Goal: Use online tool/utility: Utilize a website feature to perform a specific function

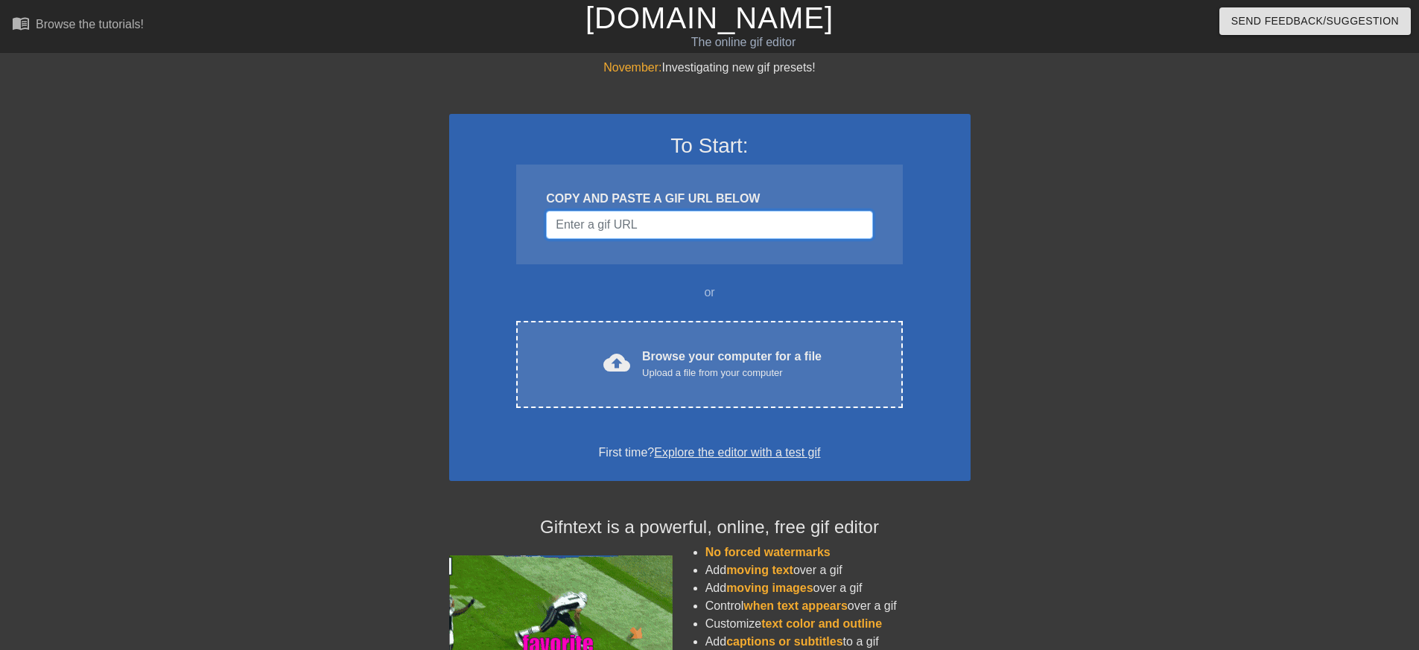
click at [748, 232] on input "Username" at bounding box center [709, 225] width 326 height 28
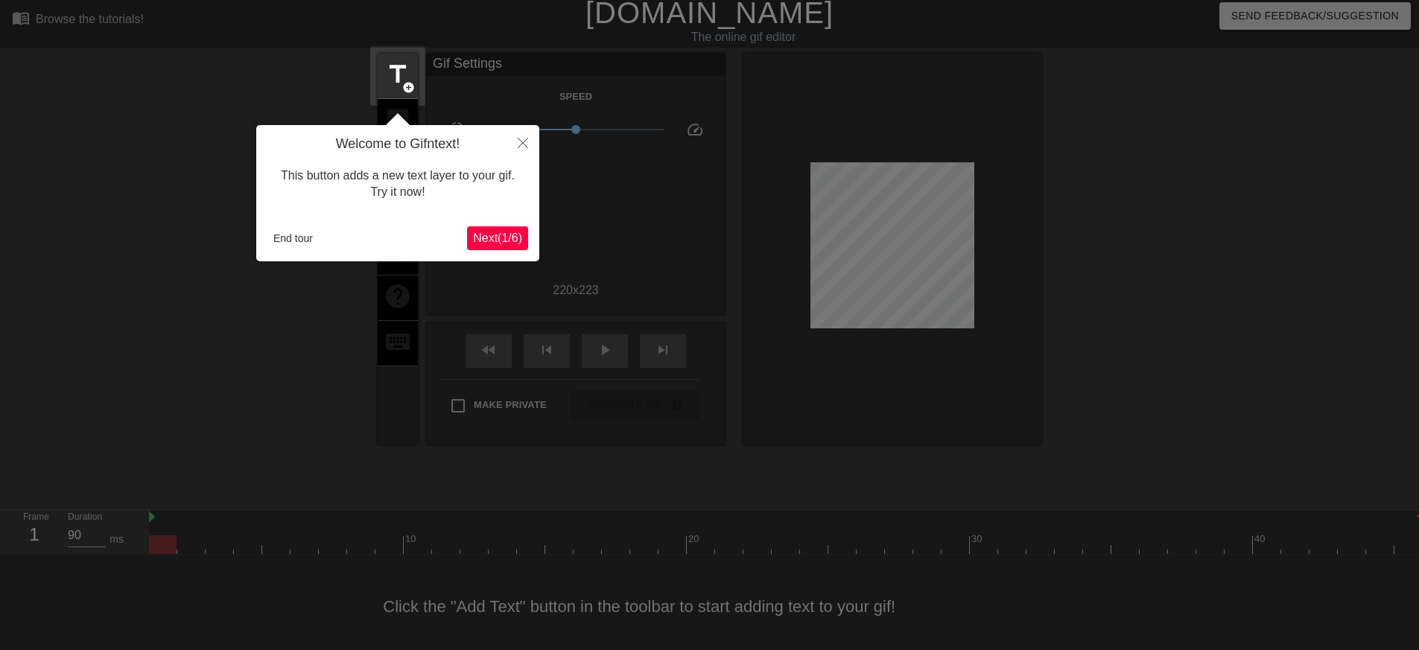
scroll to position [25, 0]
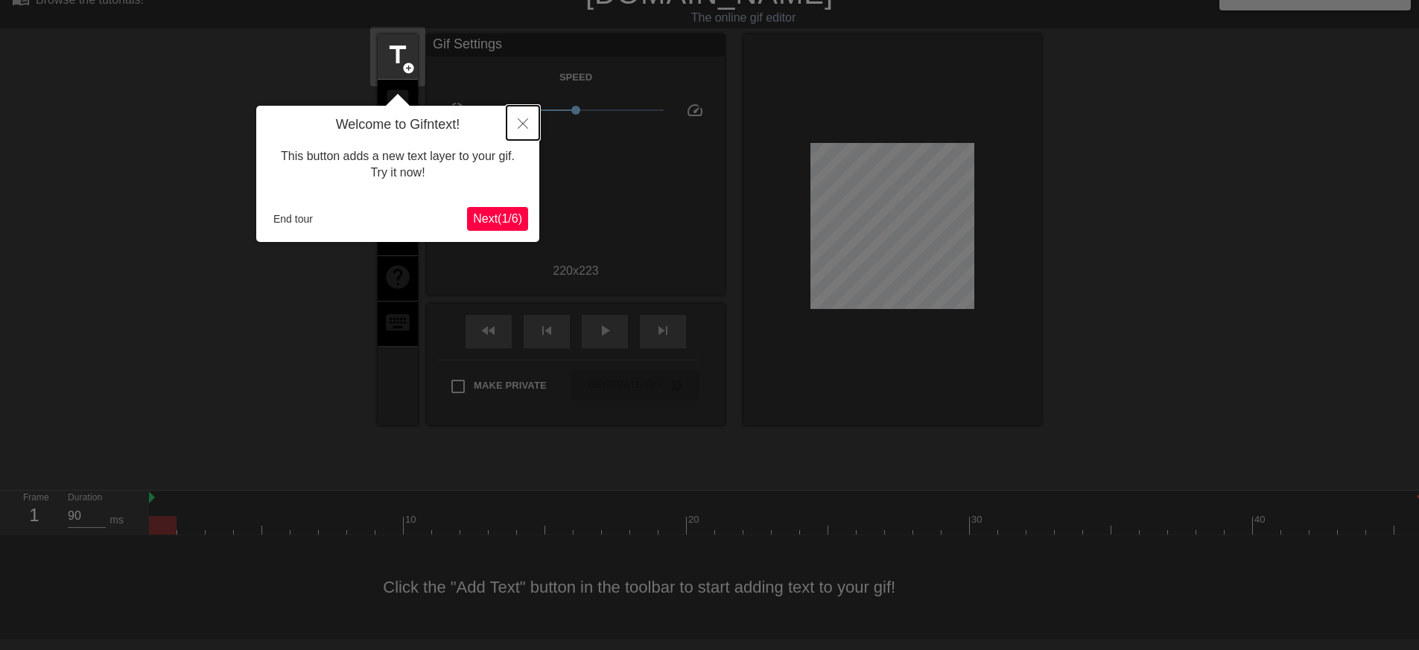
click at [510, 119] on button "Close" at bounding box center [522, 123] width 33 height 34
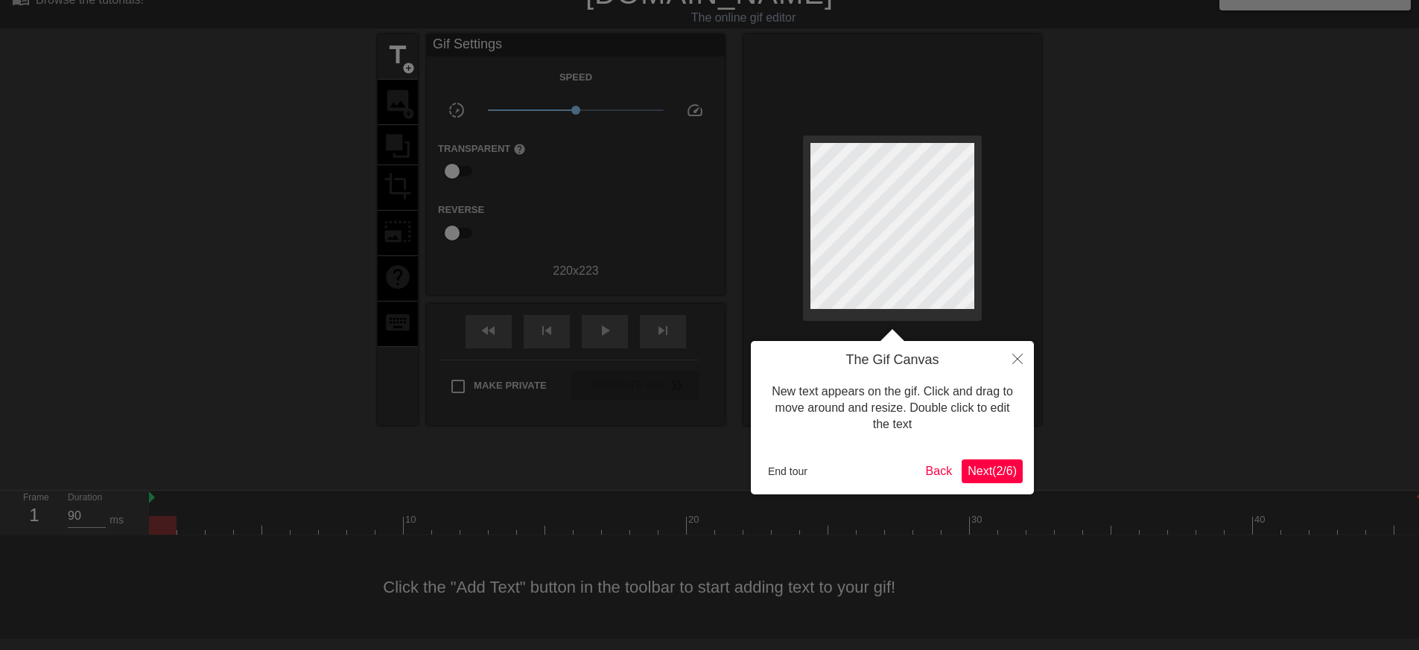
scroll to position [0, 0]
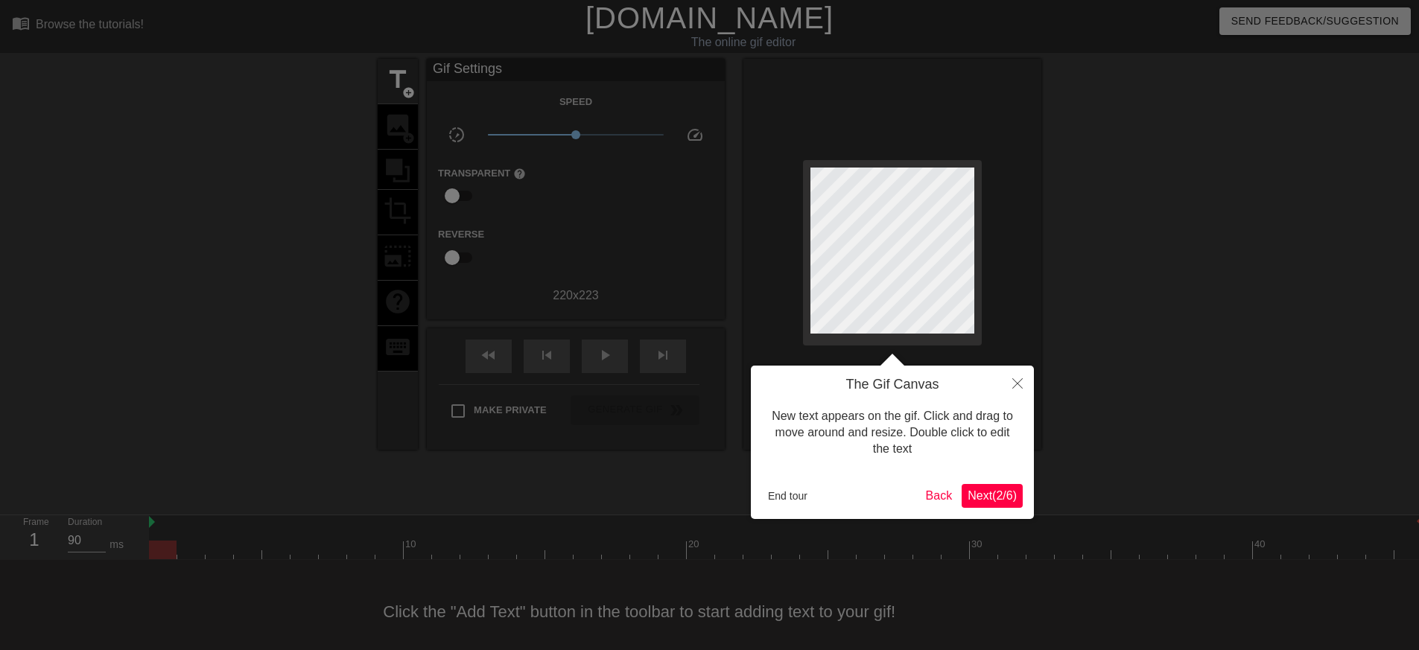
click at [255, 246] on div at bounding box center [709, 337] width 1419 height 675
click at [926, 494] on button "Back" at bounding box center [939, 496] width 39 height 24
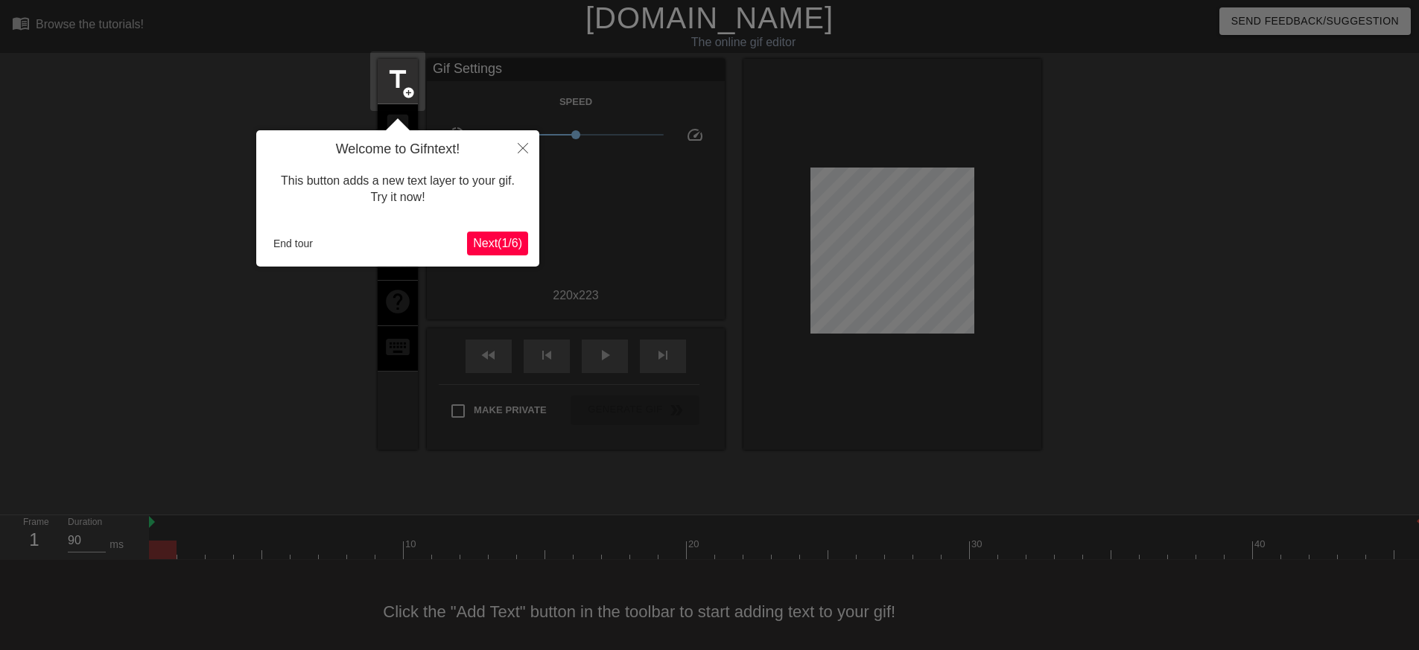
scroll to position [25, 0]
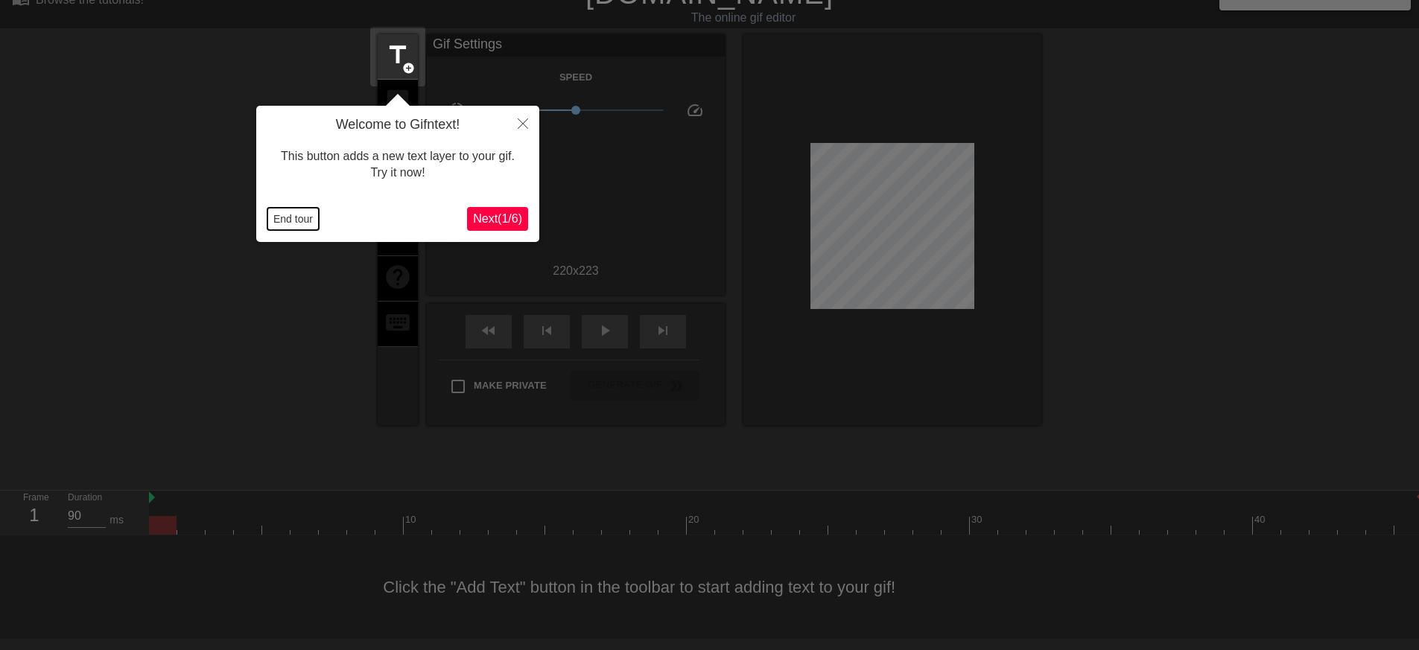
click at [307, 223] on button "End tour" at bounding box center [292, 219] width 51 height 22
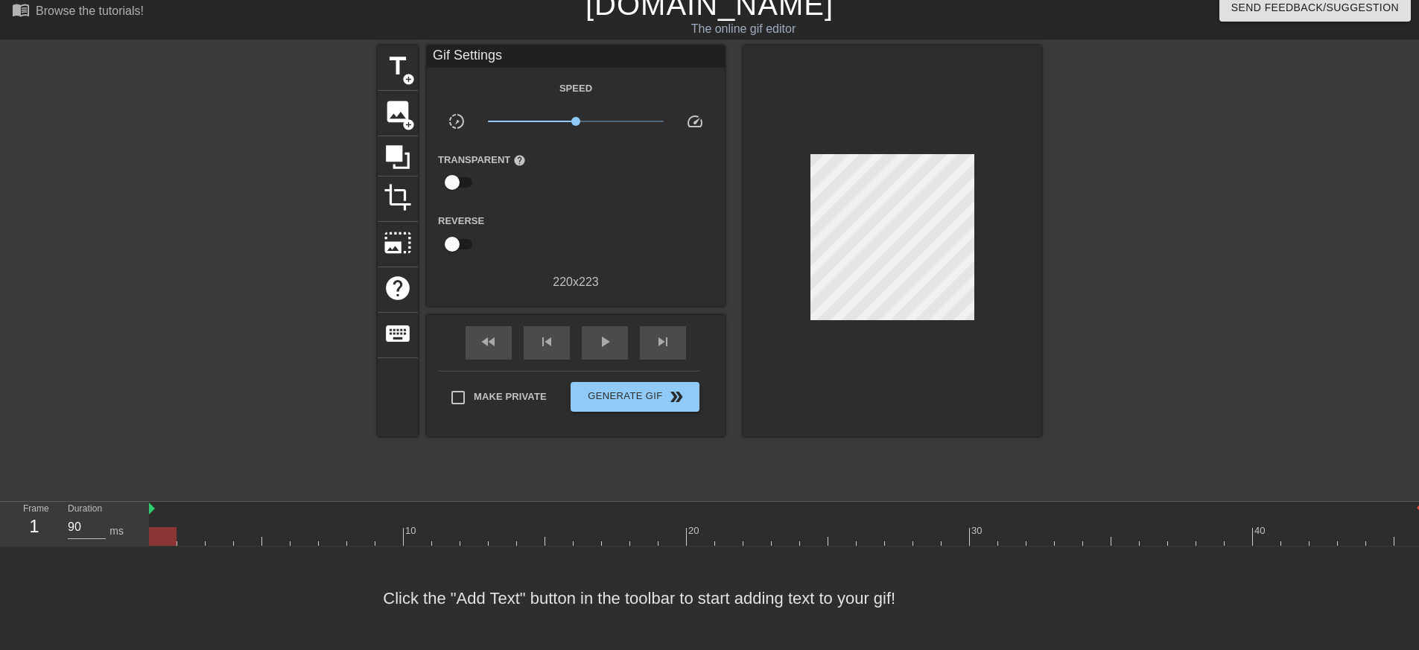
click at [337, 333] on div at bounding box center [247, 268] width 223 height 447
click at [399, 63] on span "title" at bounding box center [397, 66] width 28 height 28
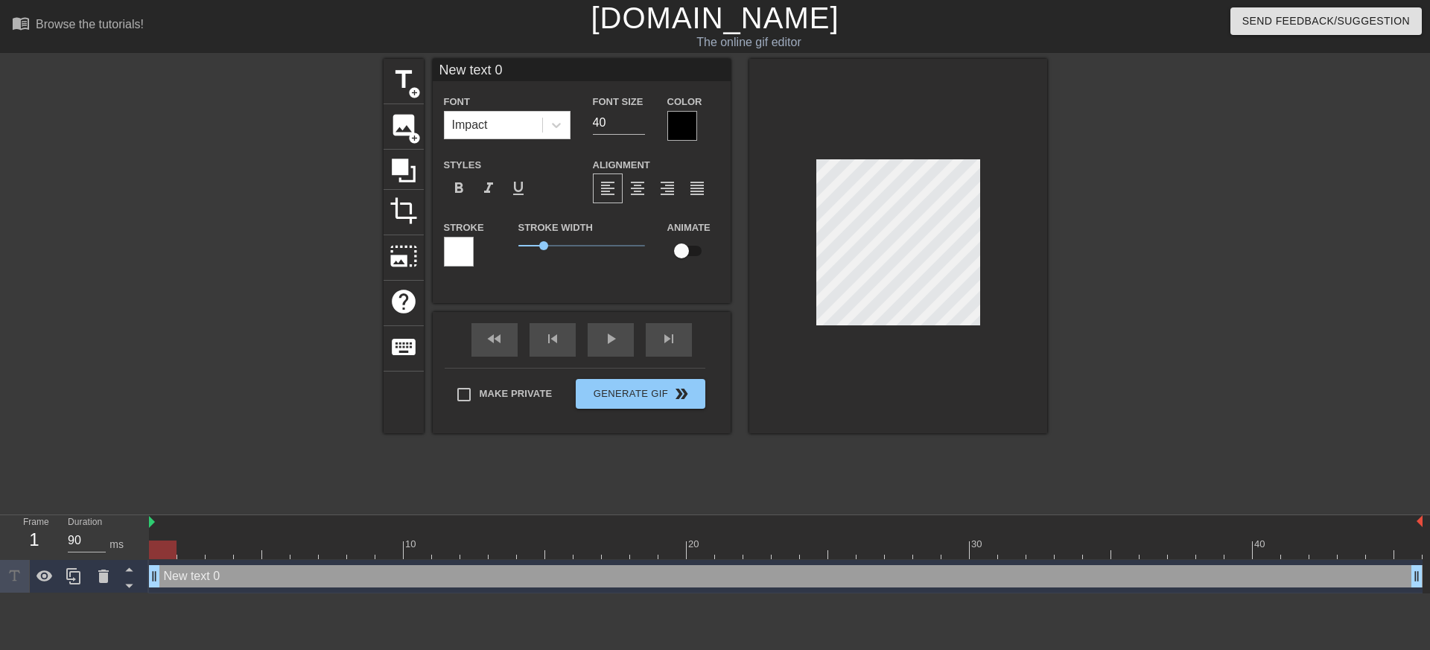
scroll to position [1, 4]
type input "L"
type textarea "L"
type input "Lo"
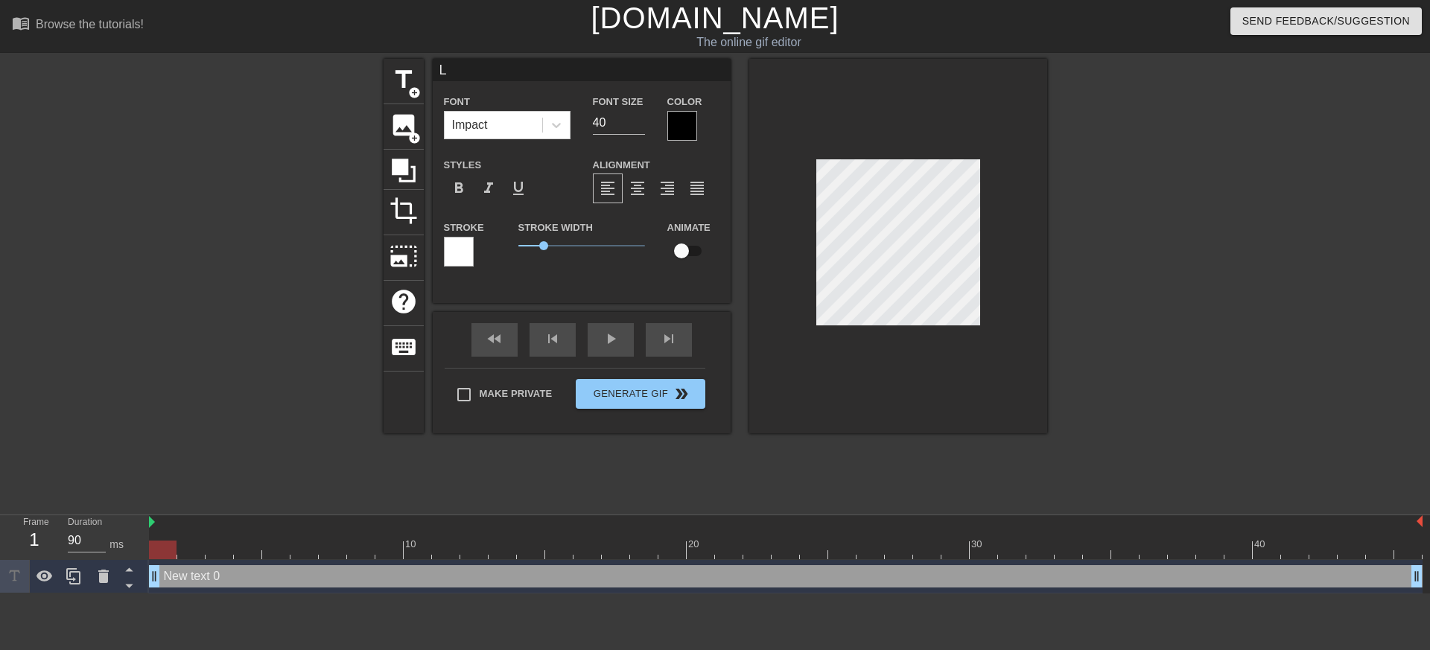
type textarea "Lo"
type input "Los"
type textarea "Los"
type input "Lost"
type textarea "Lost"
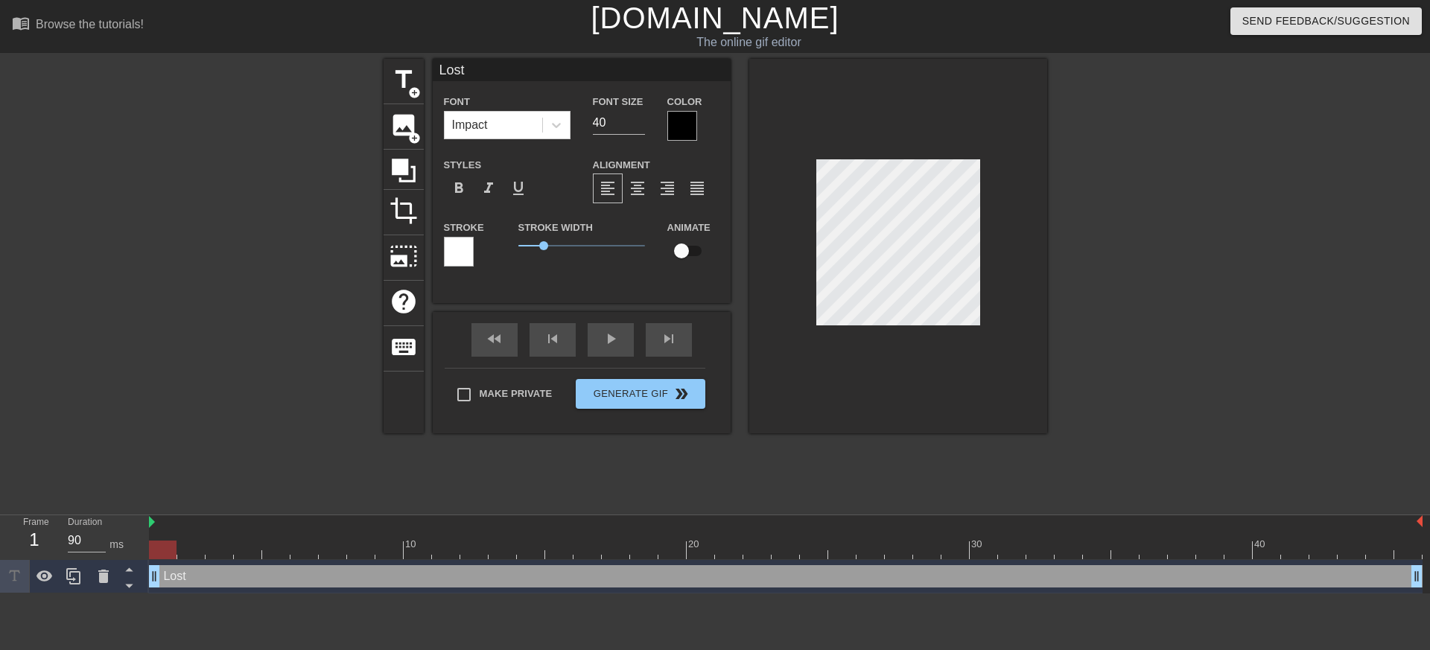
type input "Lost"
type textarea "Lost"
type input "Lost d"
type textarea "Lost d"
type input "Lost do"
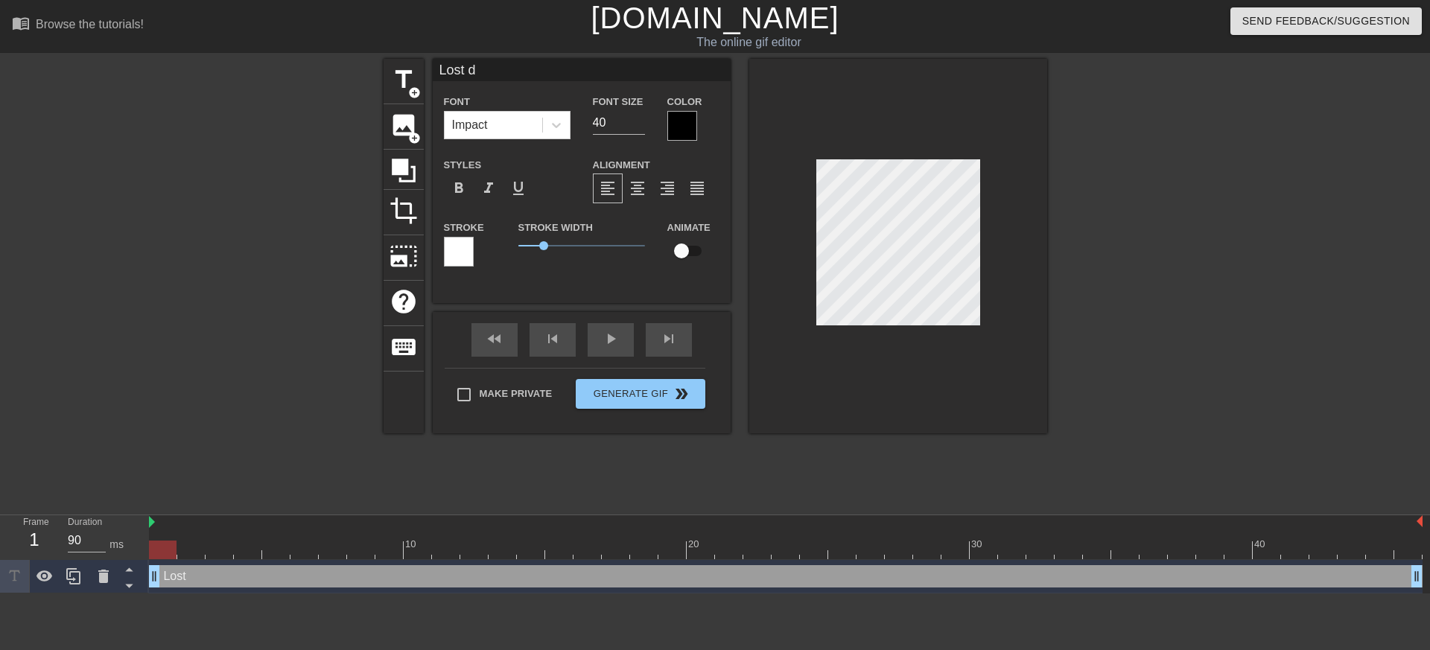
type textarea "Lost do"
type input "Lost dog"
type textarea "Lost dog"
type input "Lost dog"
type textarea "Lost dog"
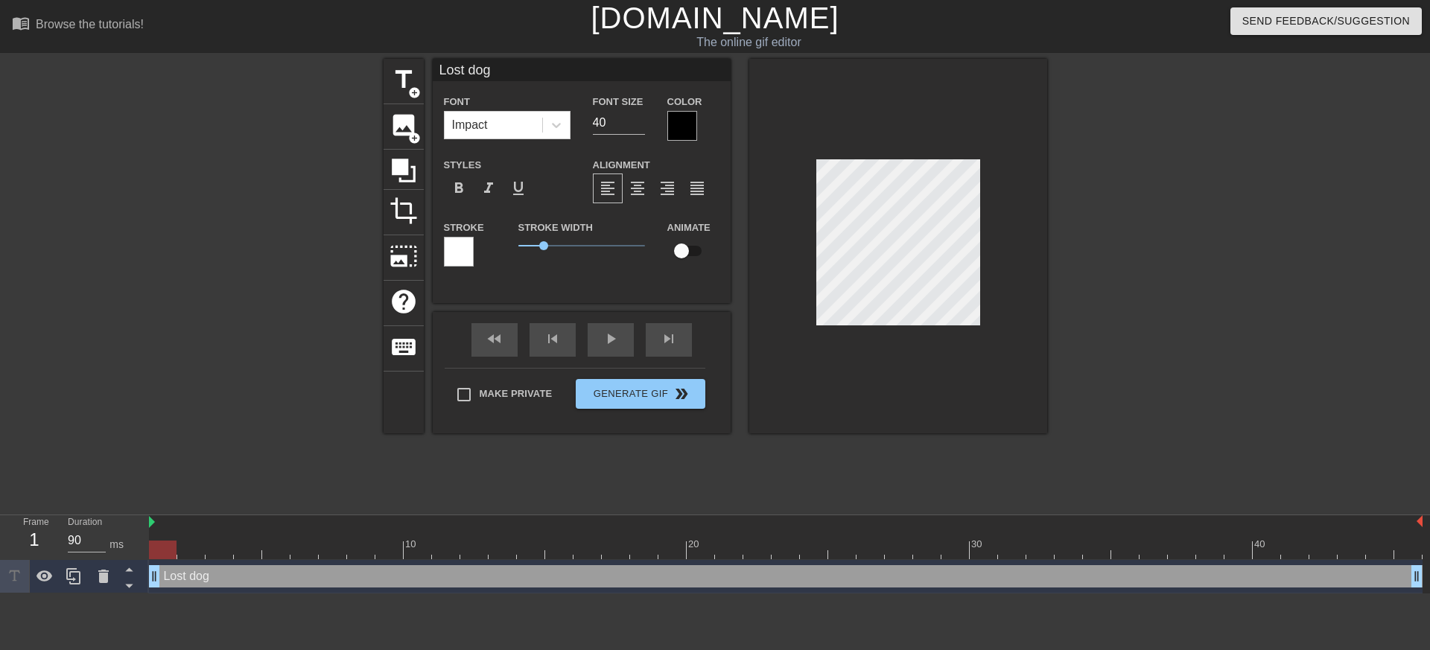
type input "Lost dog s"
type textarea "Lost dog s"
type input "Lost dog st"
type textarea "Lost dog st"
type input "Lost dog sta"
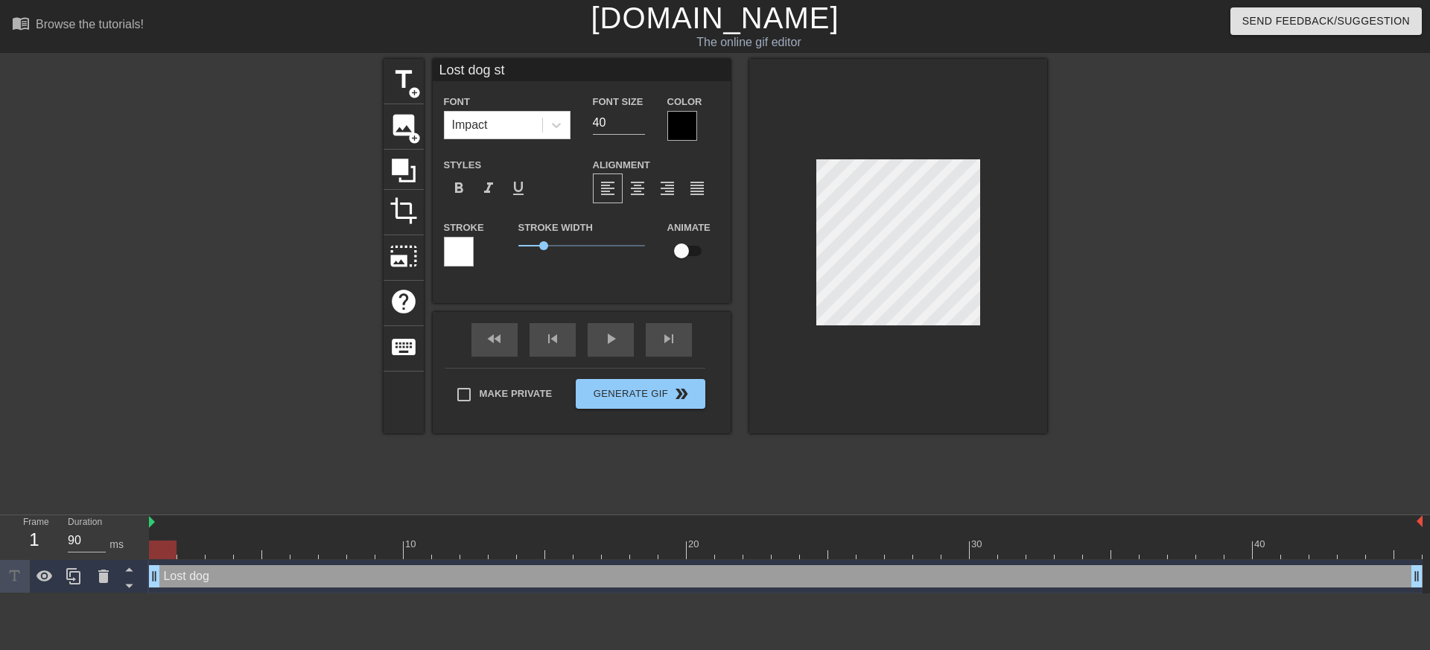
type textarea "Lost dog sta"
type input "Lost dog stat"
type textarea "Lost dog stat"
type input "Lost dog stats"
type textarea "Lost dog stats"
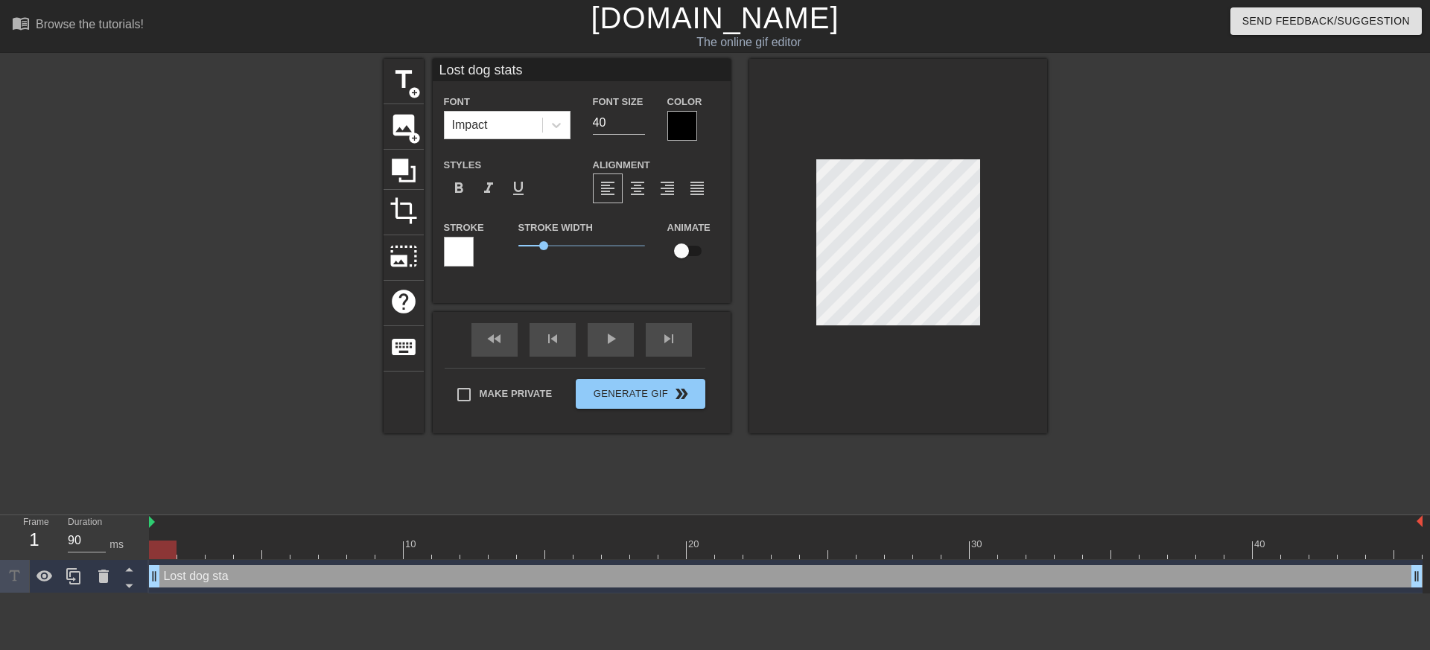
scroll to position [1, 6]
type input "Lost dog stat"
type textarea "Lost dog stat"
type input "Lost dog statu"
type textarea "Lost dog statu"
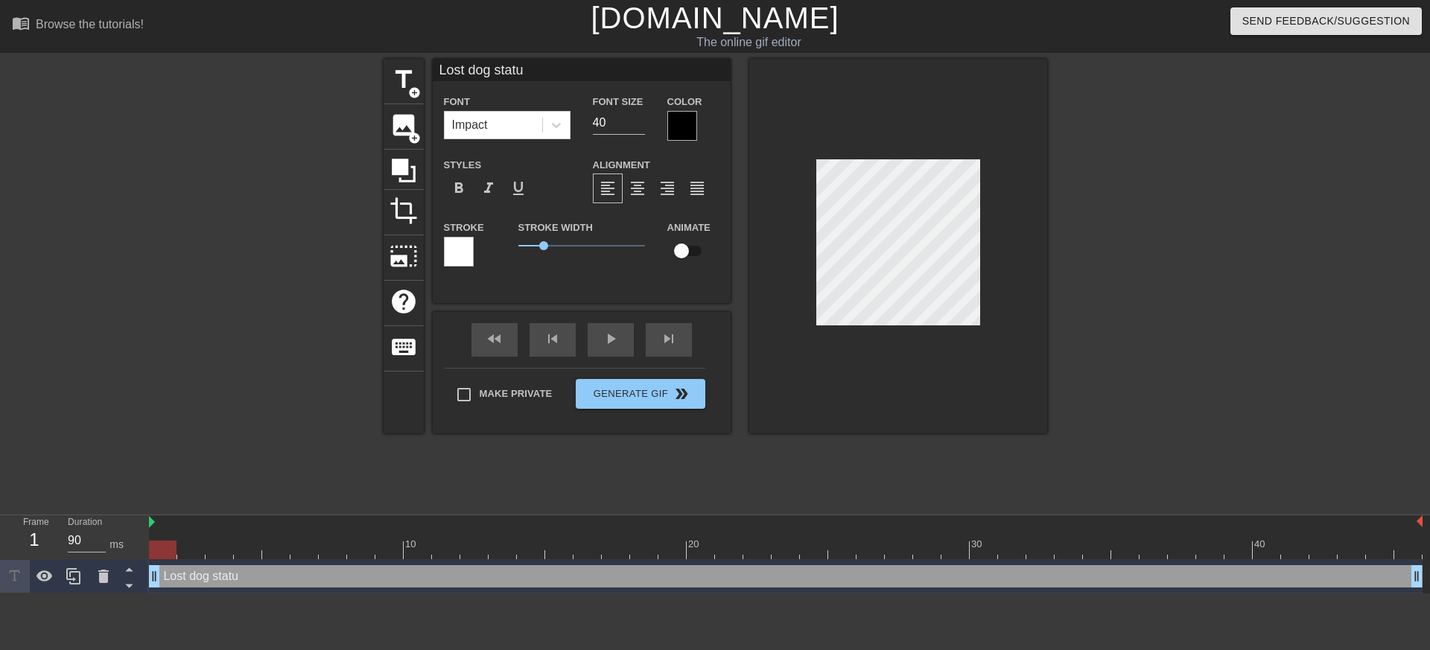
type input "Lost dog status"
type textarea "Lost dog status"
click at [644, 197] on span "format_align_center" at bounding box center [637, 188] width 18 height 18
click at [611, 106] on label "Font Size" at bounding box center [618, 102] width 51 height 15
click at [617, 115] on input "40" at bounding box center [619, 123] width 52 height 24
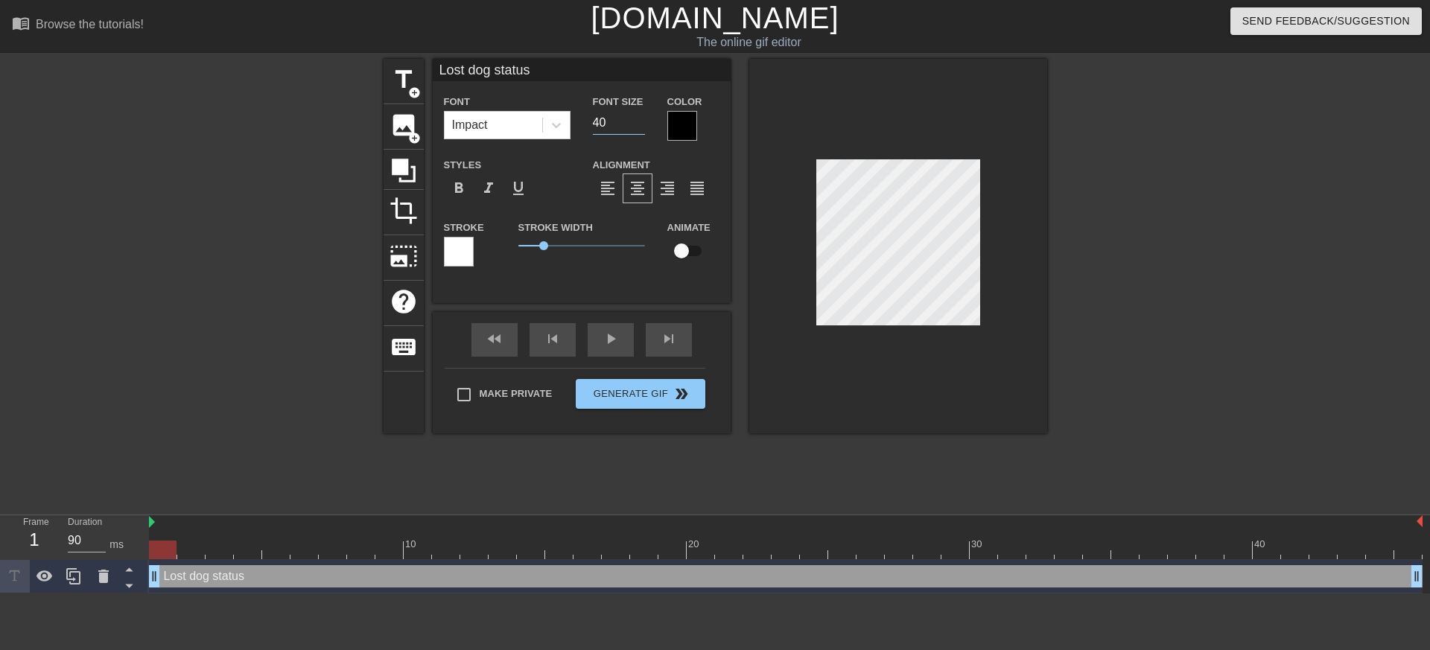
click at [618, 116] on input "40" at bounding box center [619, 123] width 52 height 24
type input "25"
click at [632, 80] on input "Lost dog status" at bounding box center [582, 70] width 298 height 22
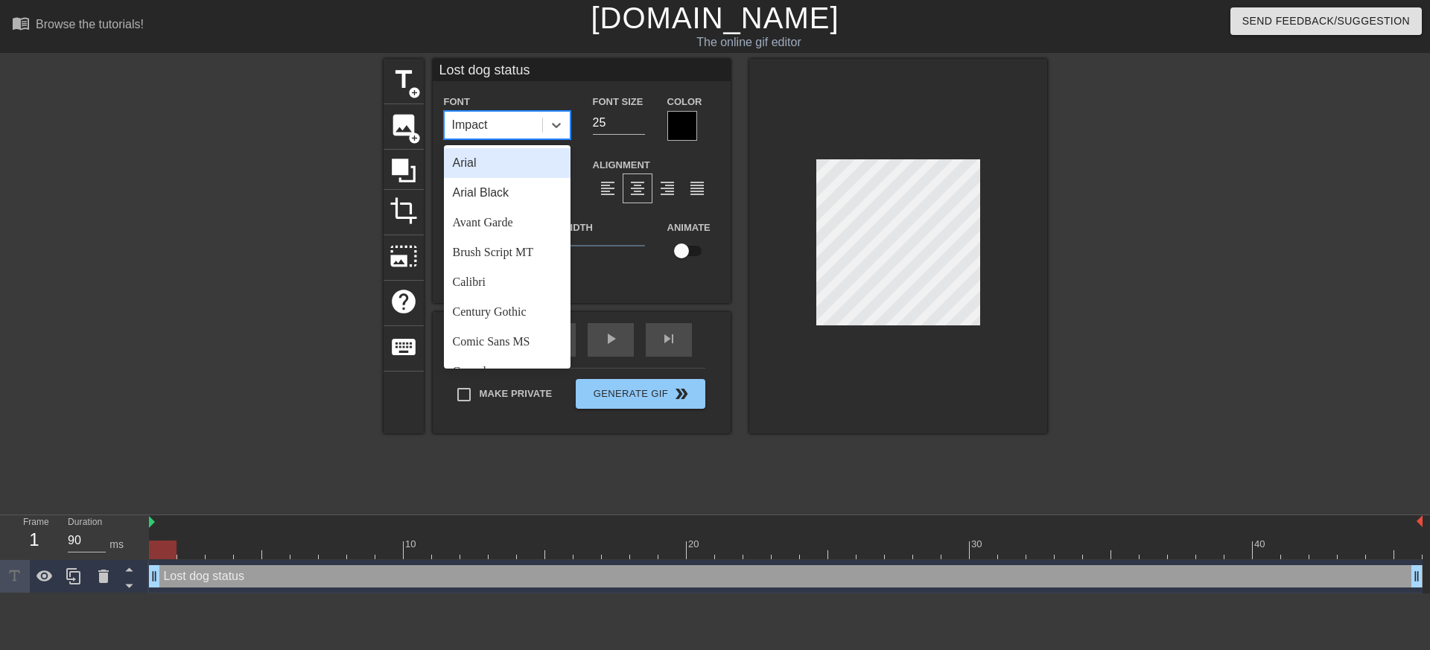
click at [516, 128] on div "Impact" at bounding box center [494, 125] width 98 height 27
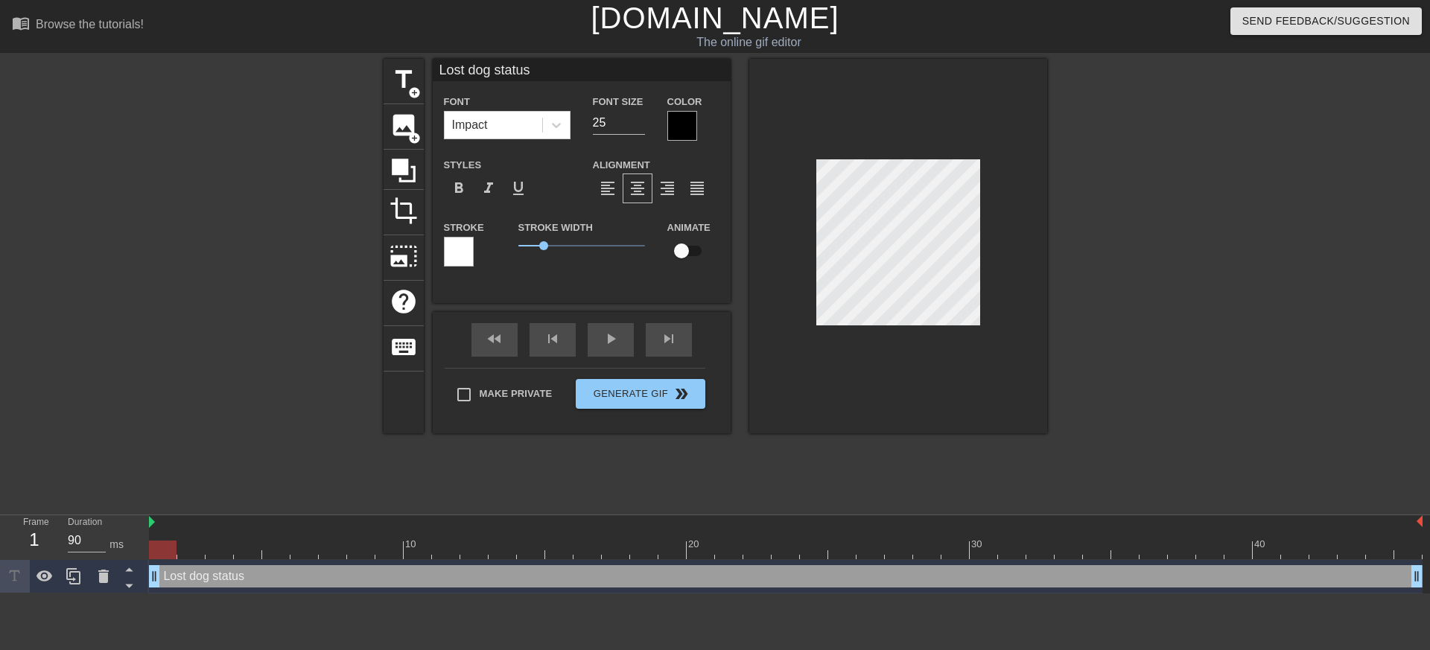
click at [702, 135] on div "Color" at bounding box center [693, 116] width 52 height 48
click at [684, 128] on div at bounding box center [682, 126] width 30 height 30
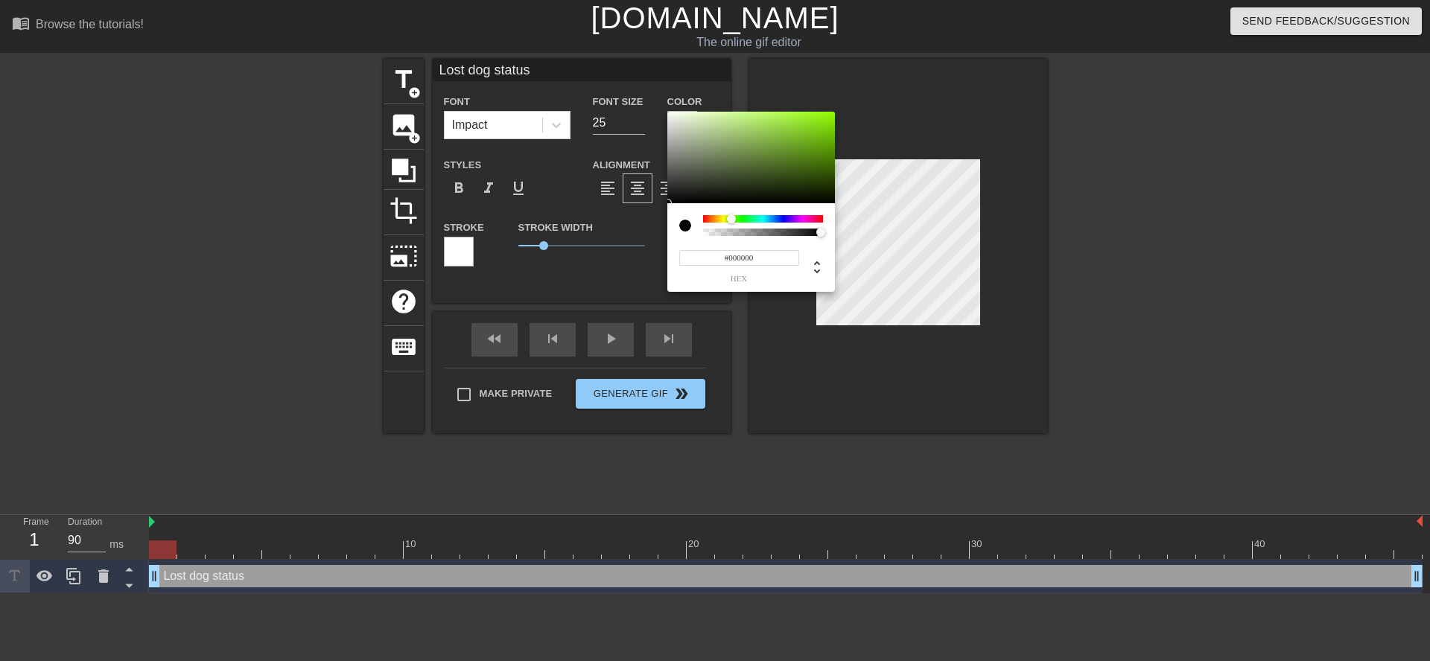
drag, startPoint x: 723, startPoint y: 215, endPoint x: 734, endPoint y: 215, distance: 11.2
click at [733, 215] on div at bounding box center [763, 218] width 120 height 7
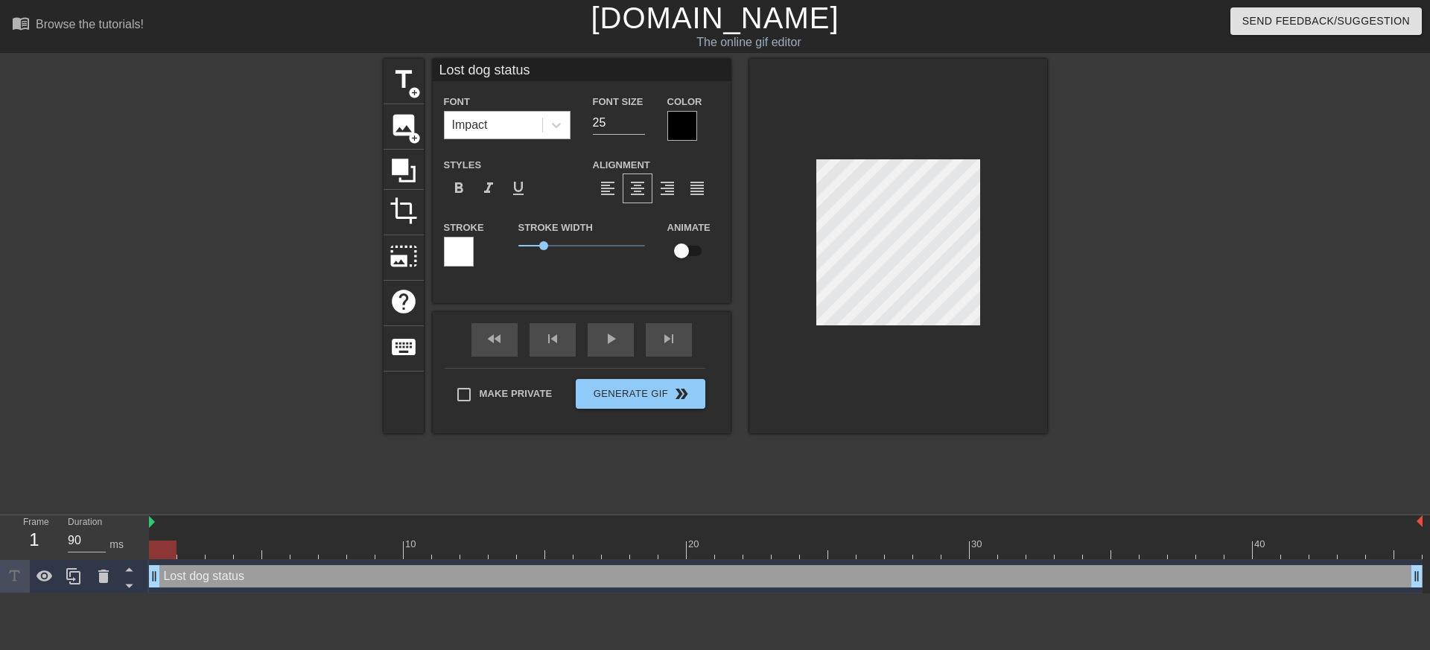
click at [497, 133] on div "Impact" at bounding box center [494, 125] width 98 height 27
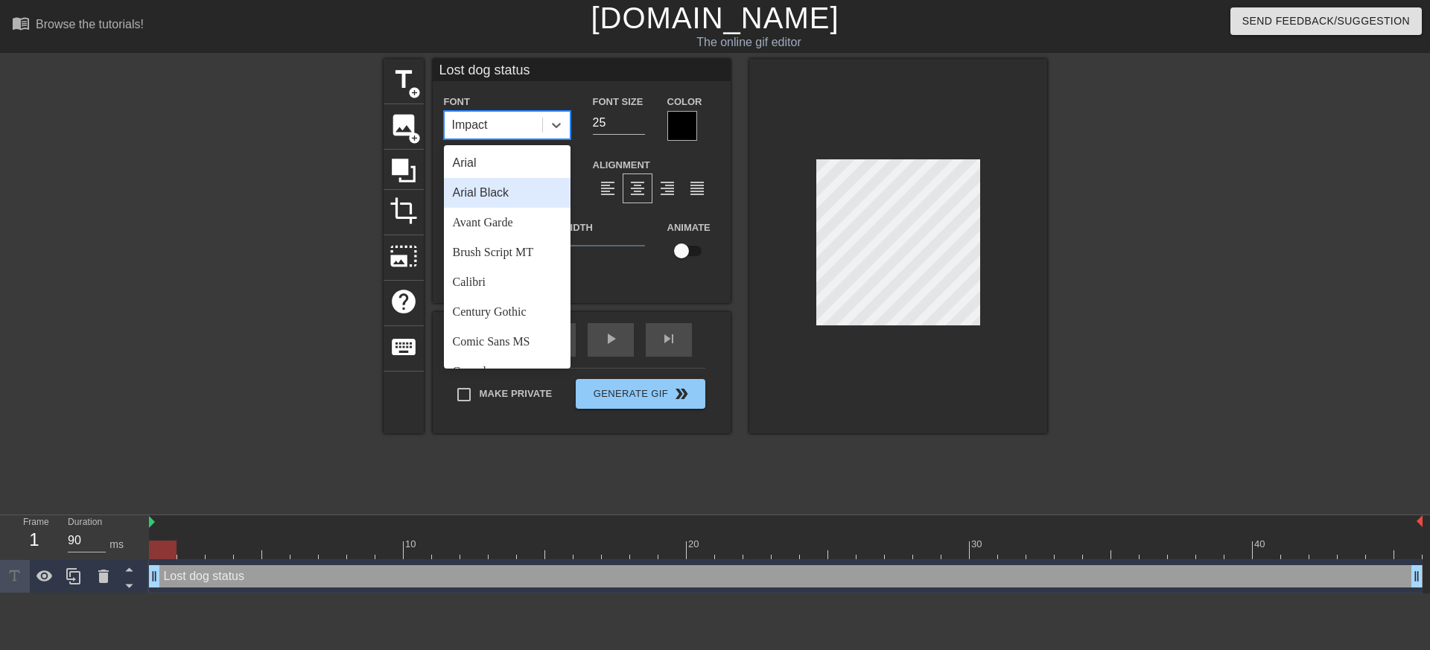
click at [506, 196] on div "Arial Black" at bounding box center [507, 193] width 127 height 30
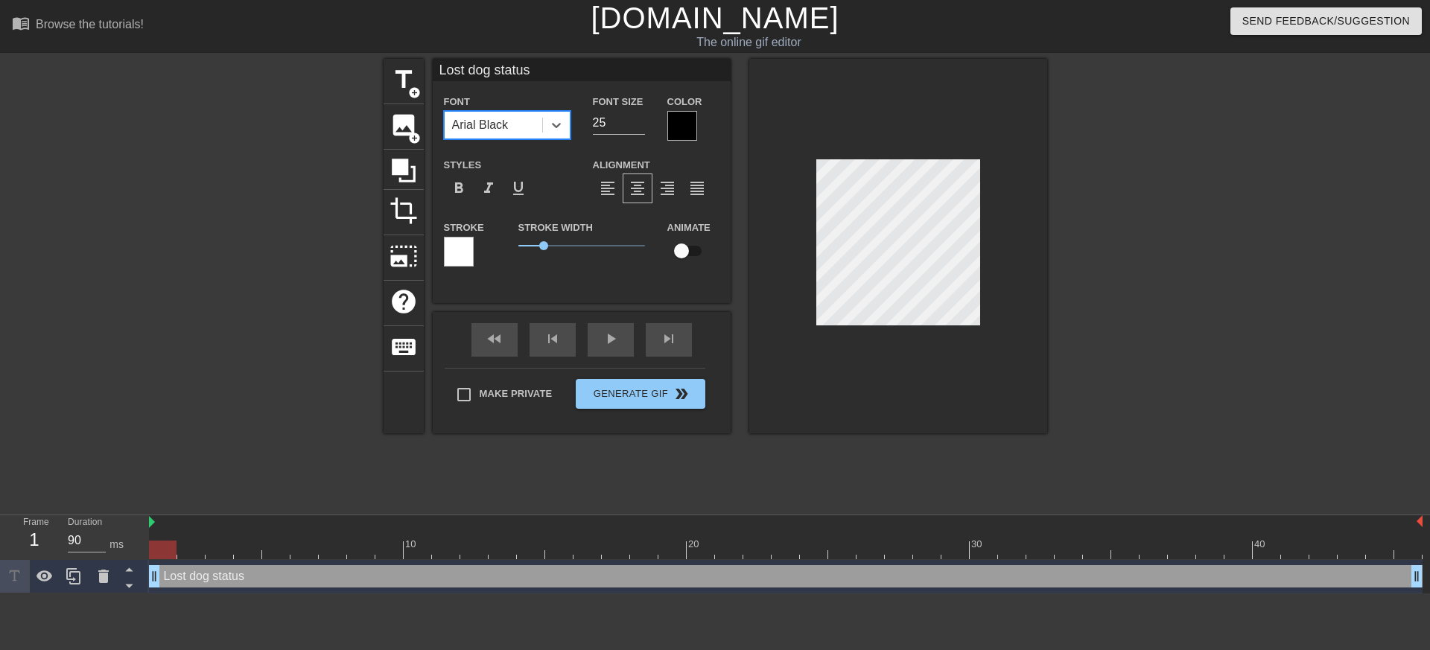
click at [676, 129] on div at bounding box center [682, 126] width 30 height 30
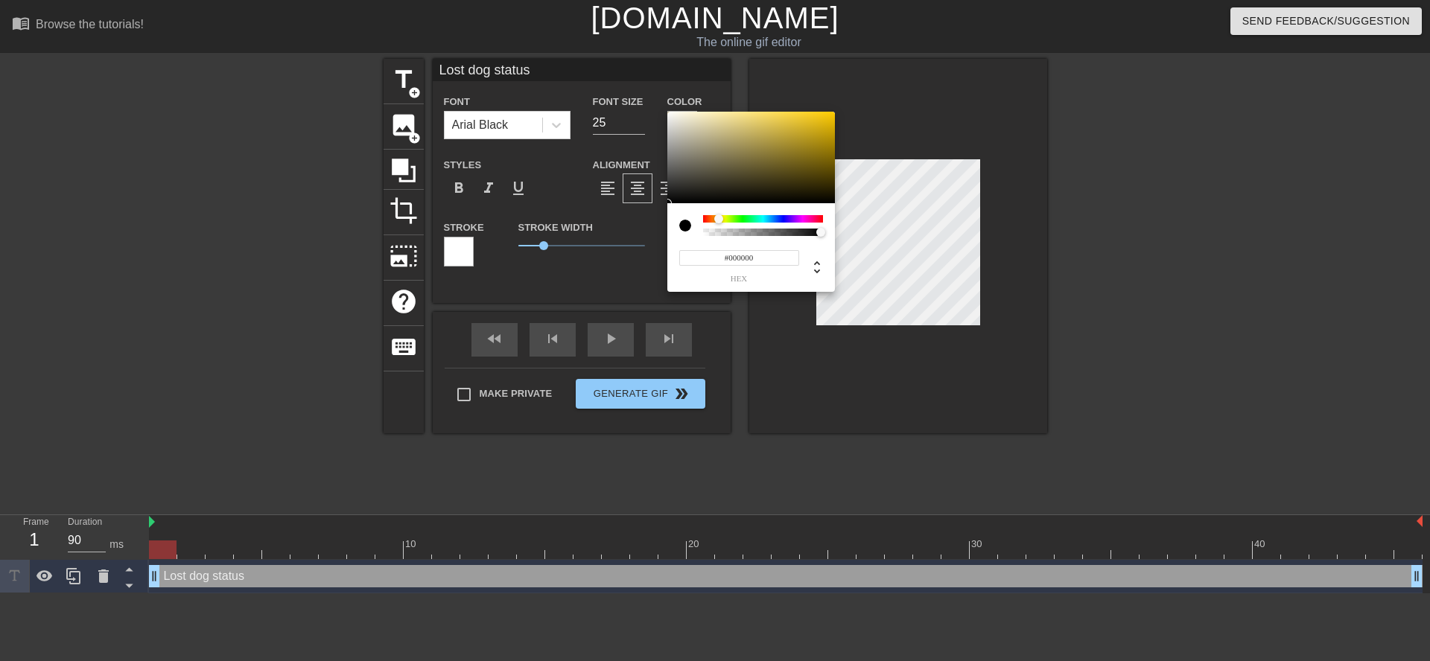
click at [719, 217] on div at bounding box center [763, 218] width 120 height 7
drag, startPoint x: 717, startPoint y: 218, endPoint x: 708, endPoint y: 218, distance: 8.9
click at [708, 218] on div at bounding box center [708, 218] width 9 height 9
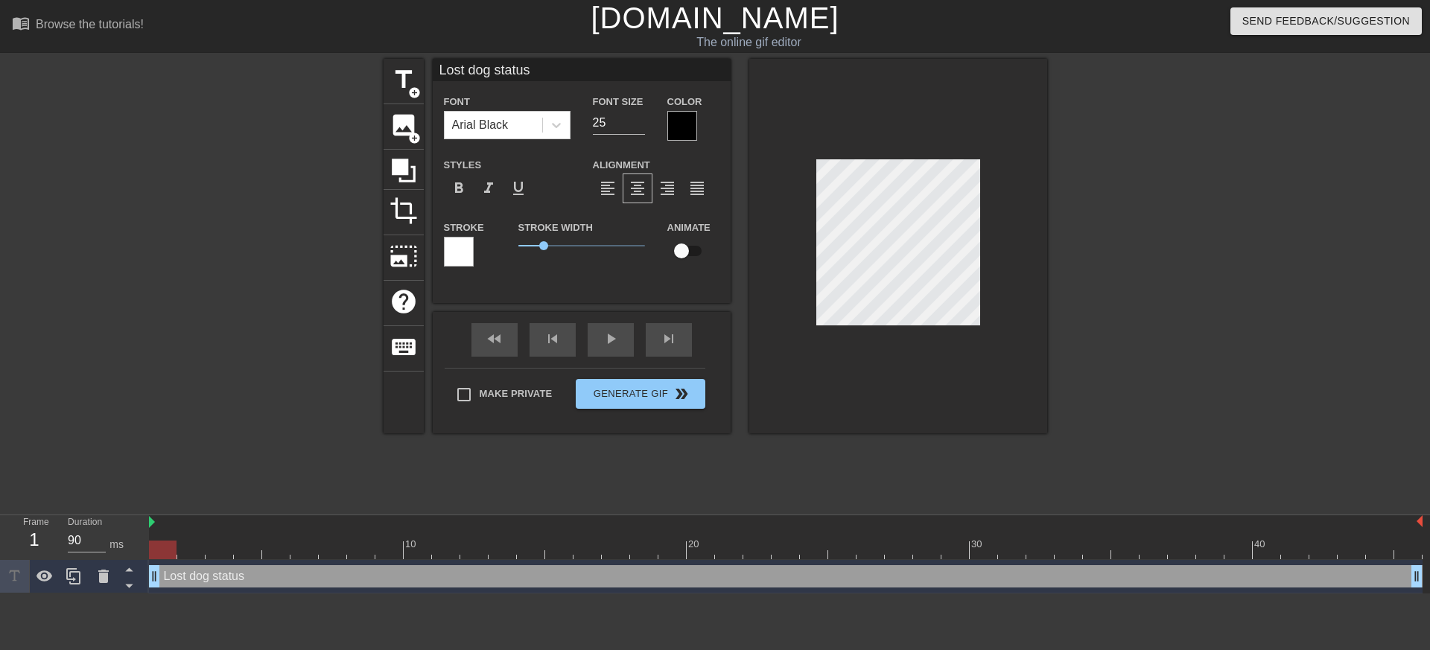
click at [672, 130] on div at bounding box center [682, 126] width 30 height 30
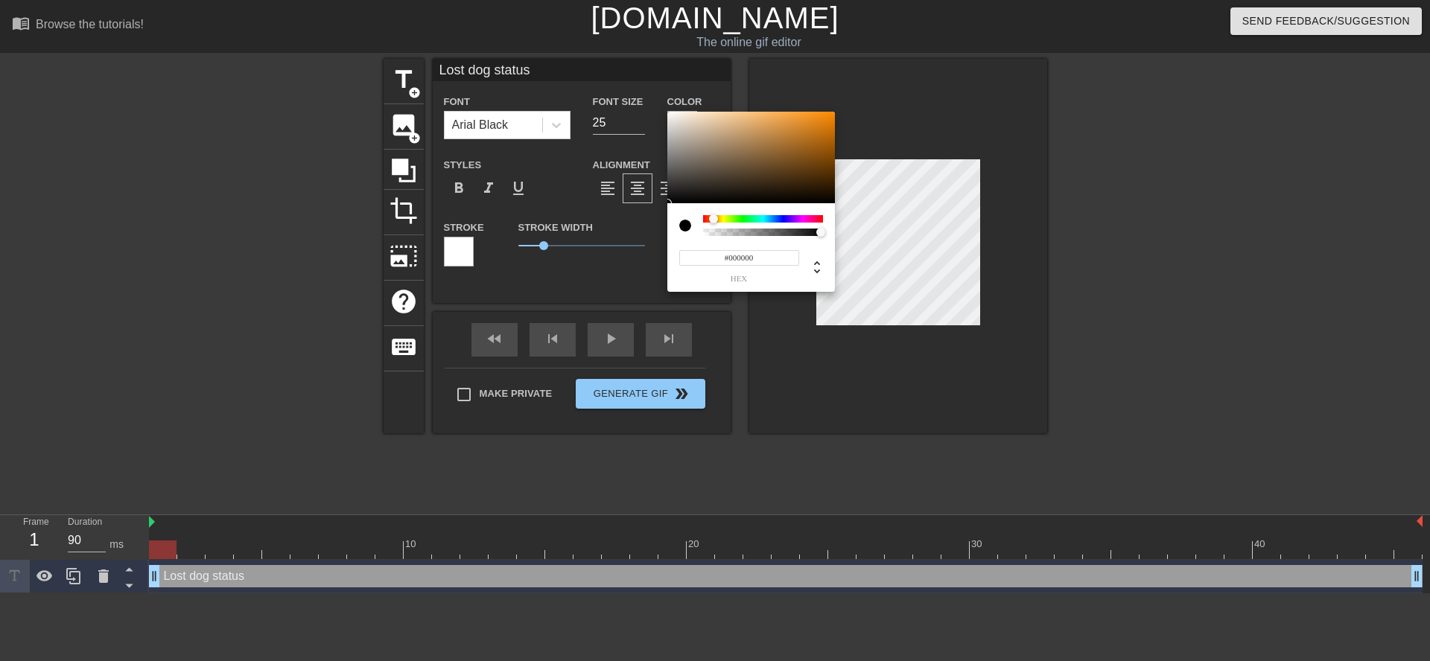
click at [713, 220] on div at bounding box center [763, 218] width 120 height 7
click at [714, 220] on div at bounding box center [713, 218] width 9 height 9
click at [794, 226] on div at bounding box center [763, 225] width 120 height 21
click at [784, 220] on div at bounding box center [763, 218] width 120 height 7
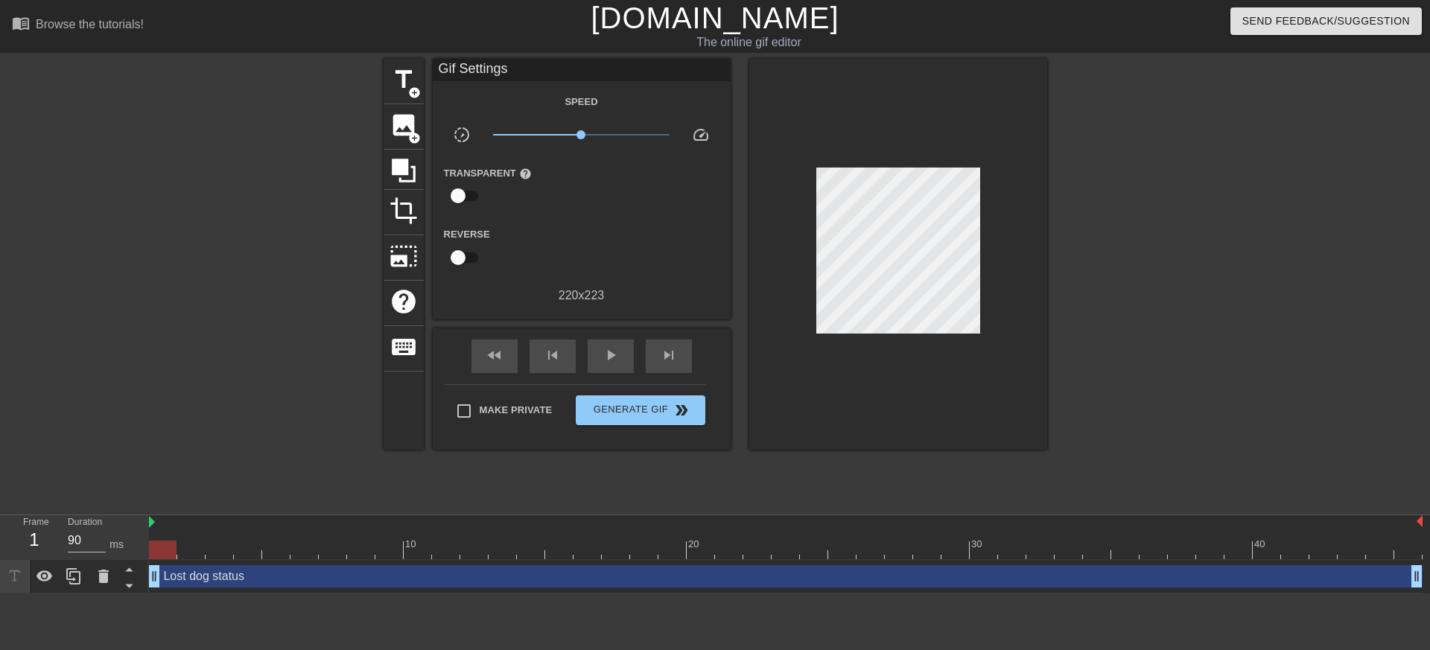
click at [548, 246] on div at bounding box center [531, 248] width 99 height 47
click at [808, 267] on div at bounding box center [898, 254] width 298 height 391
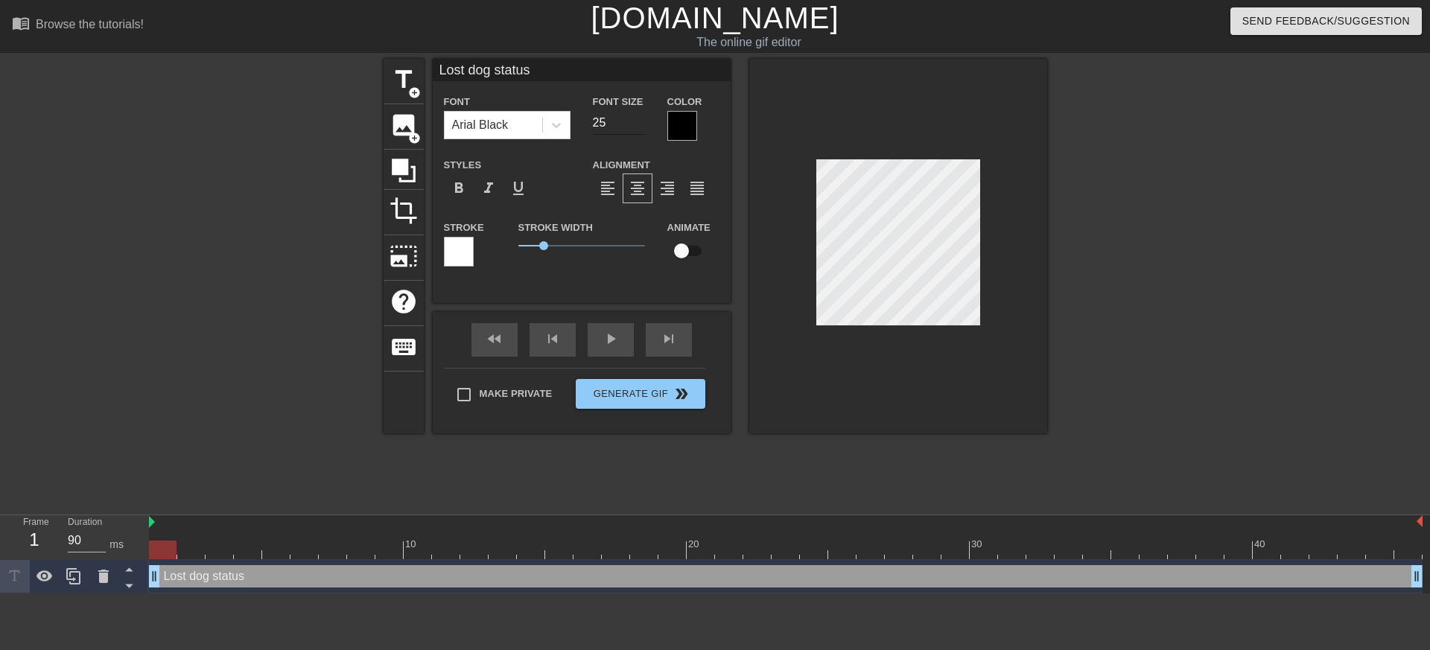
click at [631, 128] on input "25" at bounding box center [619, 123] width 52 height 24
click at [638, 125] on input "24" at bounding box center [619, 123] width 52 height 24
type input "23"
click at [638, 125] on input "23" at bounding box center [619, 123] width 52 height 24
click at [958, 397] on div at bounding box center [898, 246] width 298 height 375
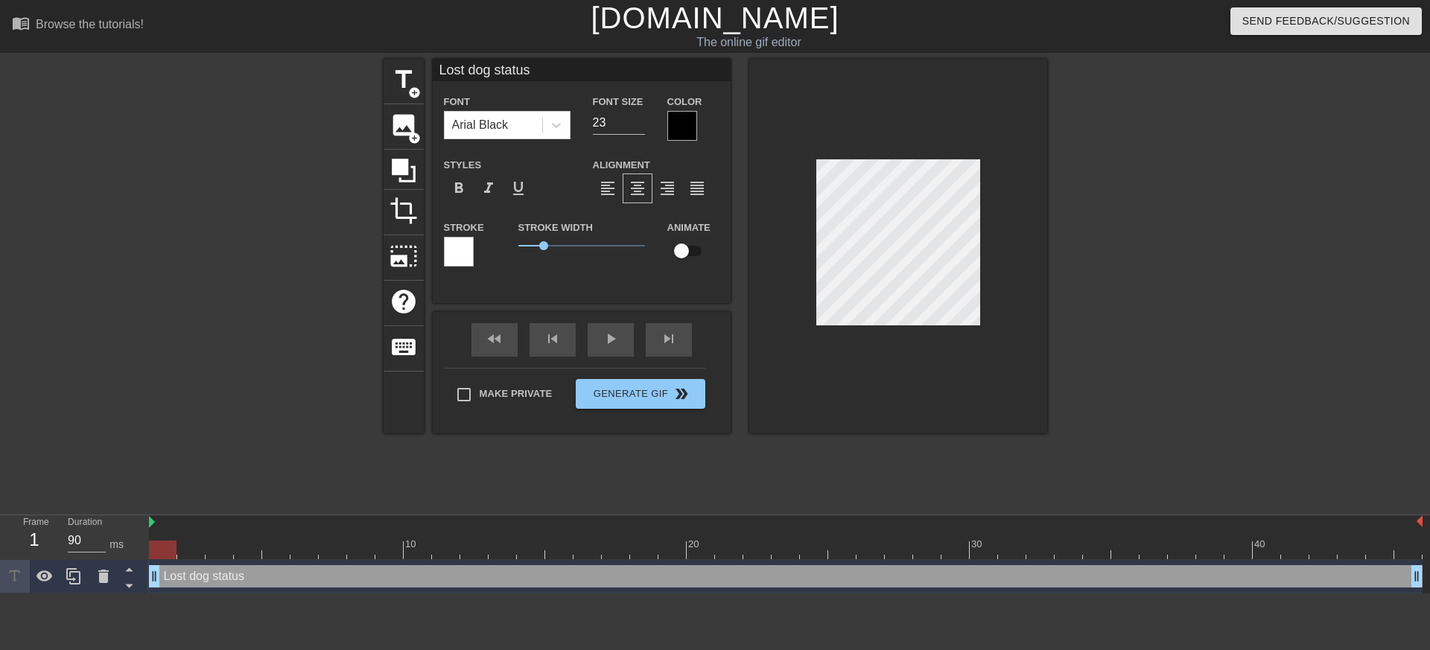
click at [941, 389] on div at bounding box center [898, 246] width 298 height 375
click at [485, 187] on span "format_italic" at bounding box center [489, 188] width 18 height 18
click at [879, 413] on div at bounding box center [898, 246] width 298 height 375
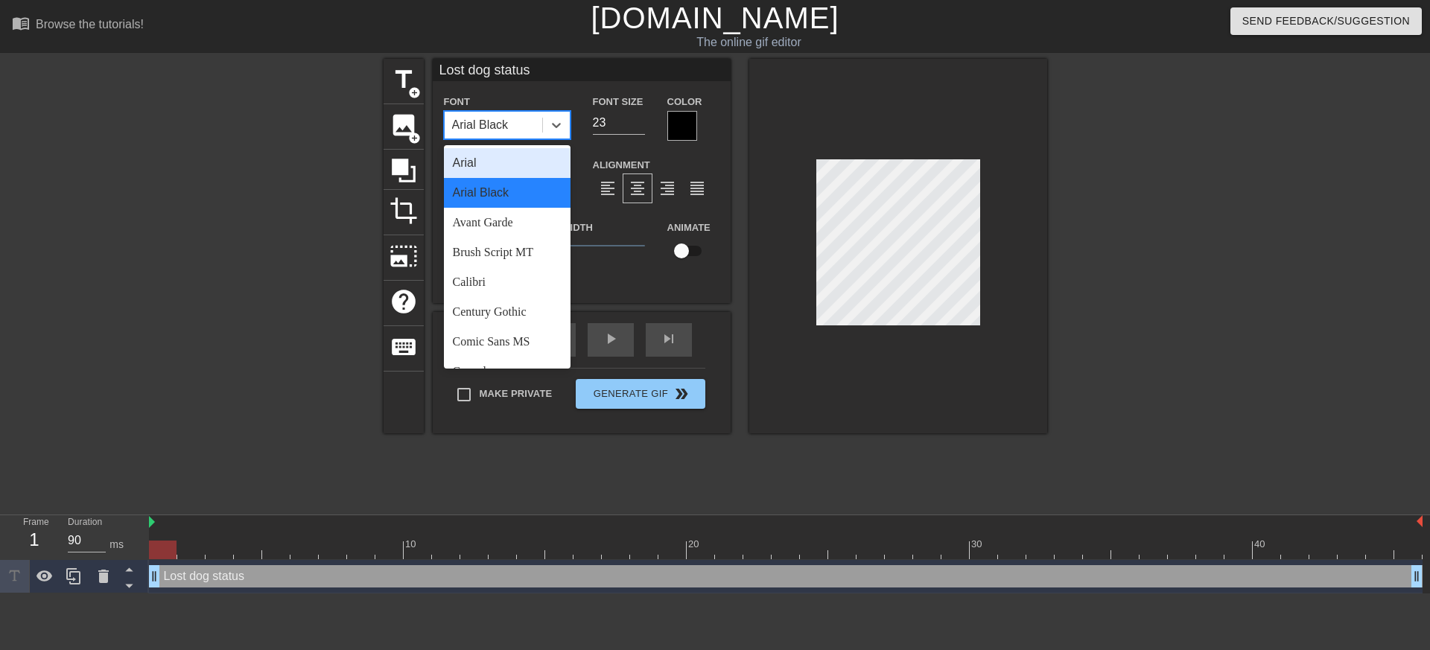
click at [509, 133] on div "Arial Black" at bounding box center [480, 125] width 57 height 18
click at [513, 211] on div "Avant Garde" at bounding box center [507, 223] width 127 height 30
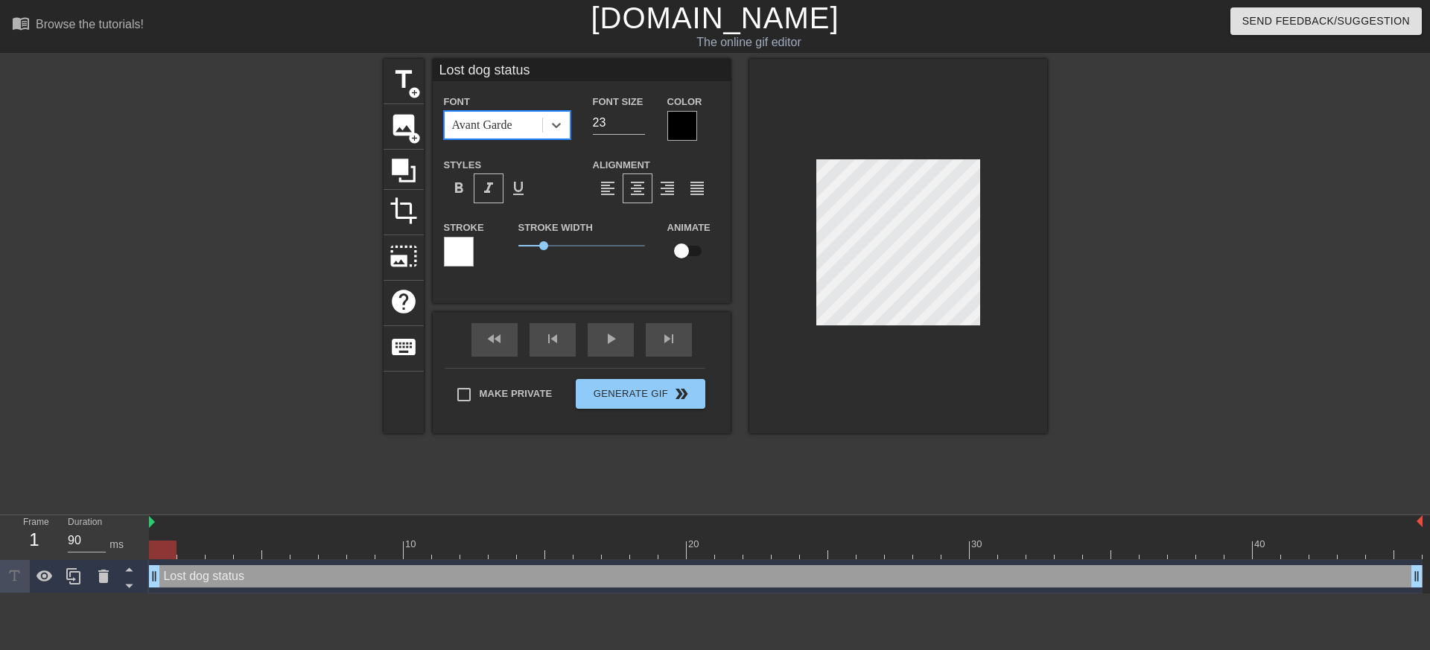
click at [519, 136] on div "Avant Garde" at bounding box center [494, 125] width 98 height 27
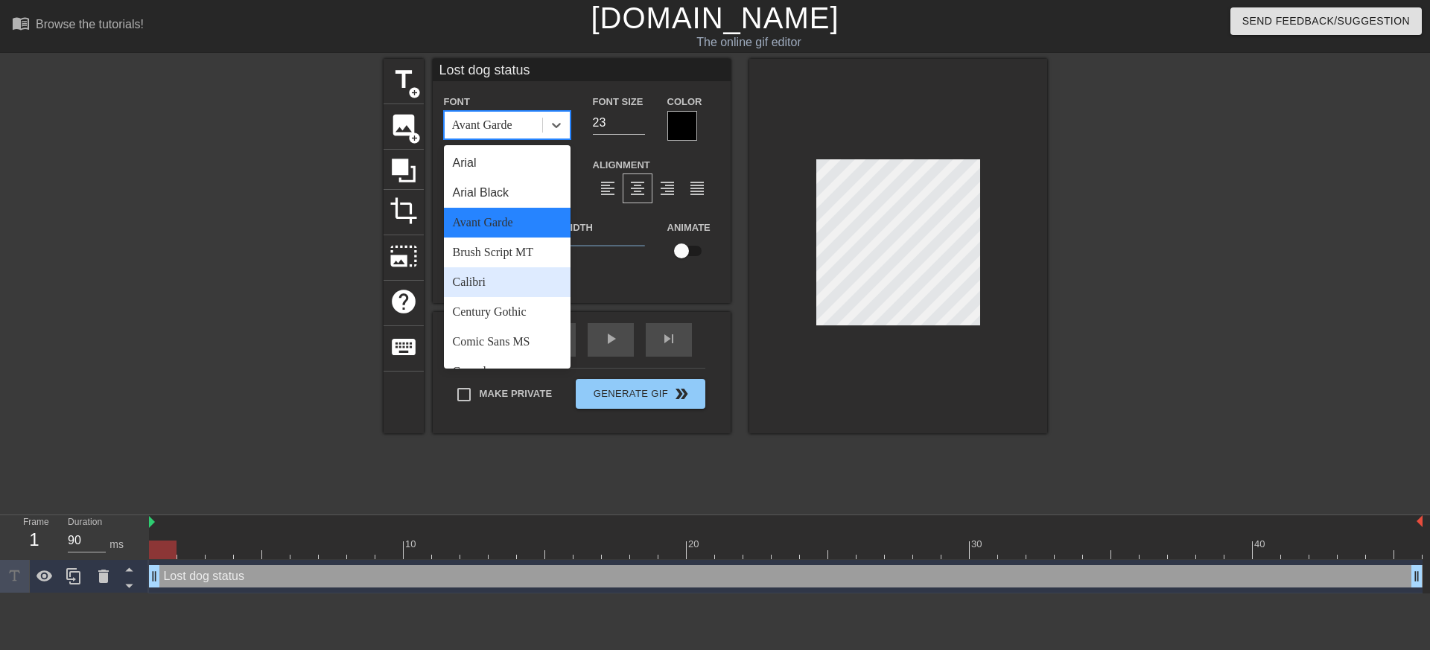
click at [518, 293] on div "Calibri" at bounding box center [507, 282] width 127 height 30
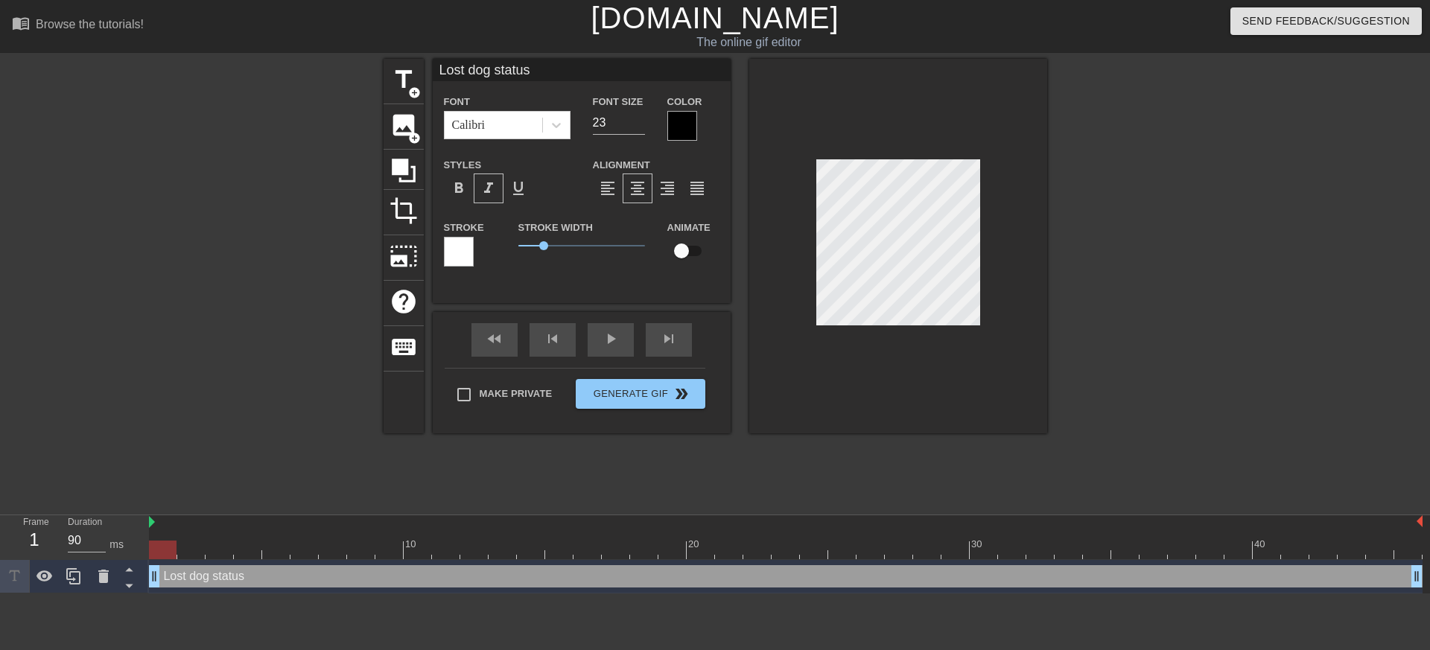
scroll to position [2, 3]
click at [510, 130] on div "Calibri" at bounding box center [494, 125] width 98 height 27
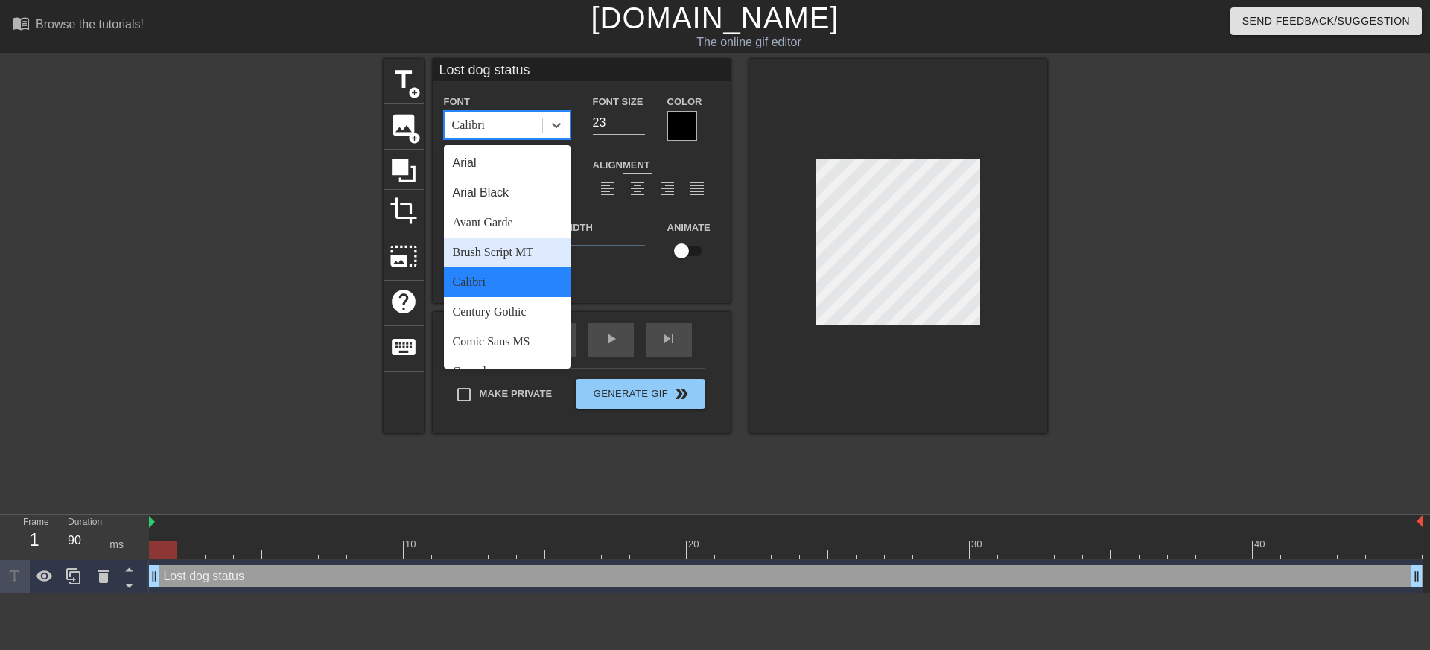
click at [497, 270] on div "Calibri" at bounding box center [507, 282] width 127 height 30
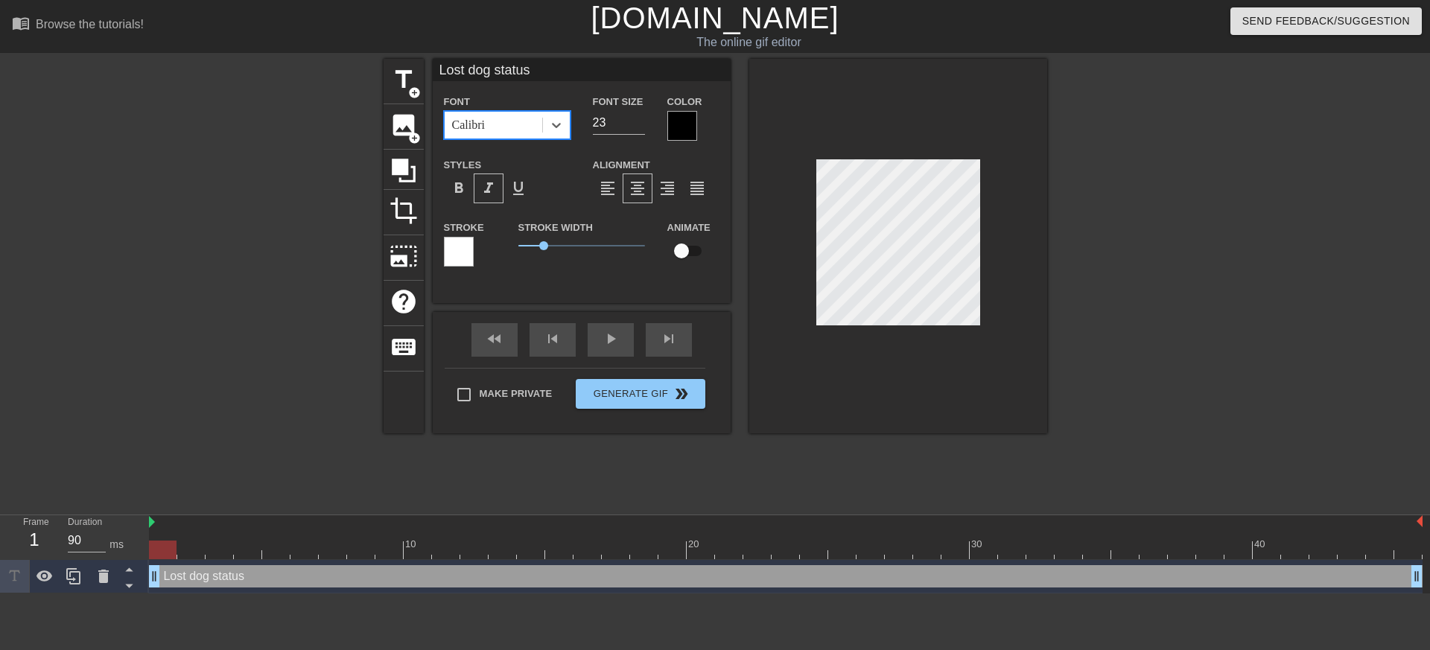
click at [526, 135] on div "Calibri" at bounding box center [494, 125] width 98 height 27
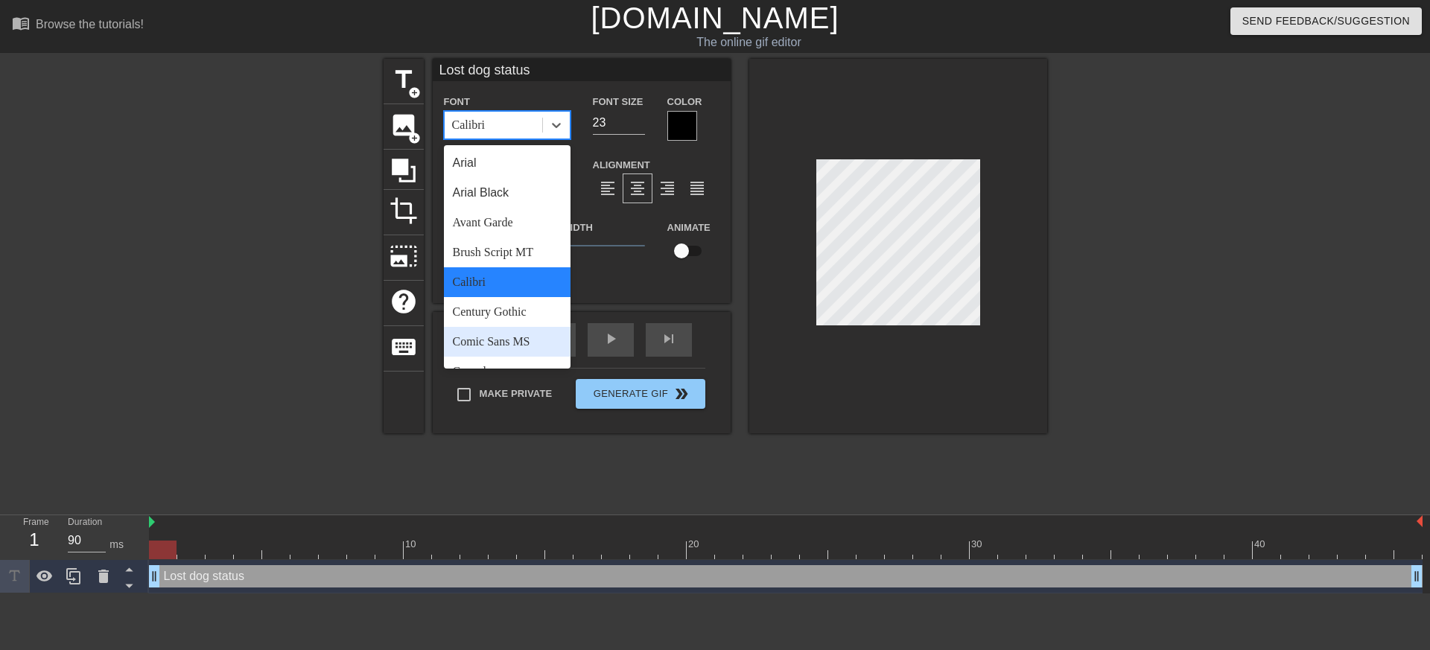
click at [523, 327] on div "Comic Sans MS" at bounding box center [507, 342] width 127 height 30
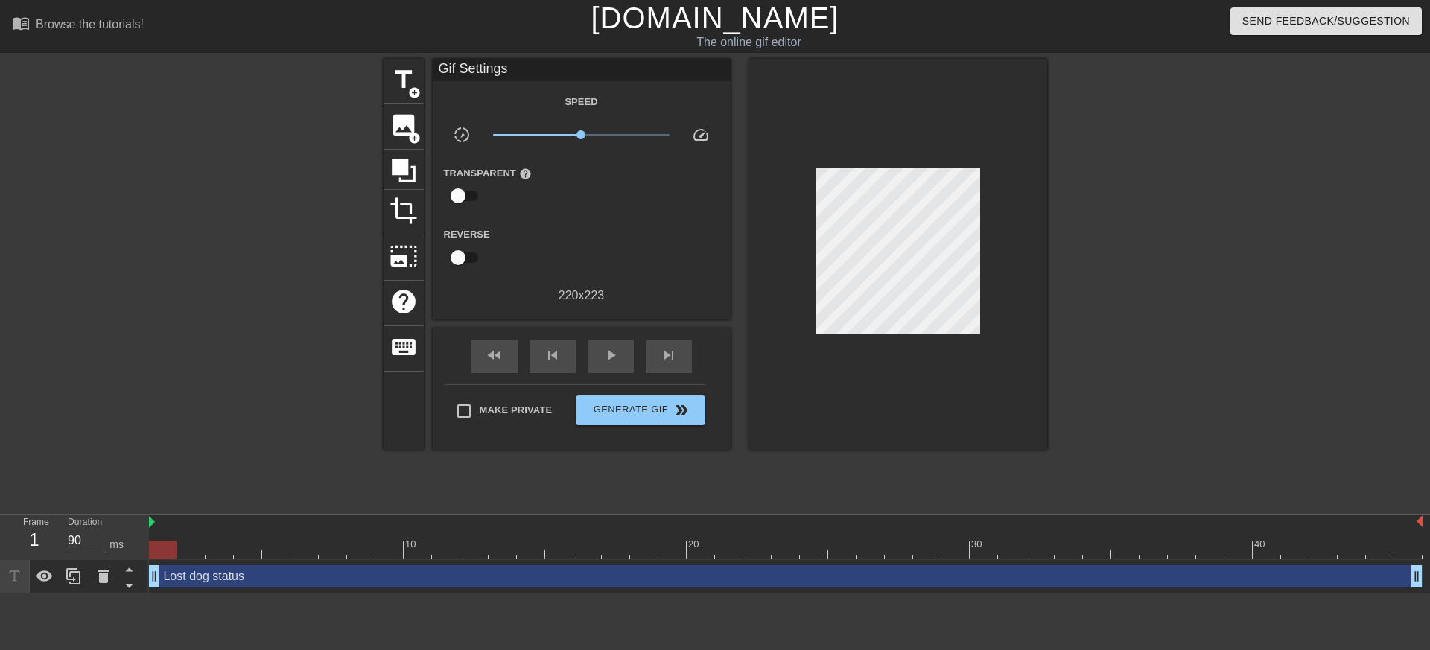
click at [794, 357] on div at bounding box center [898, 254] width 298 height 391
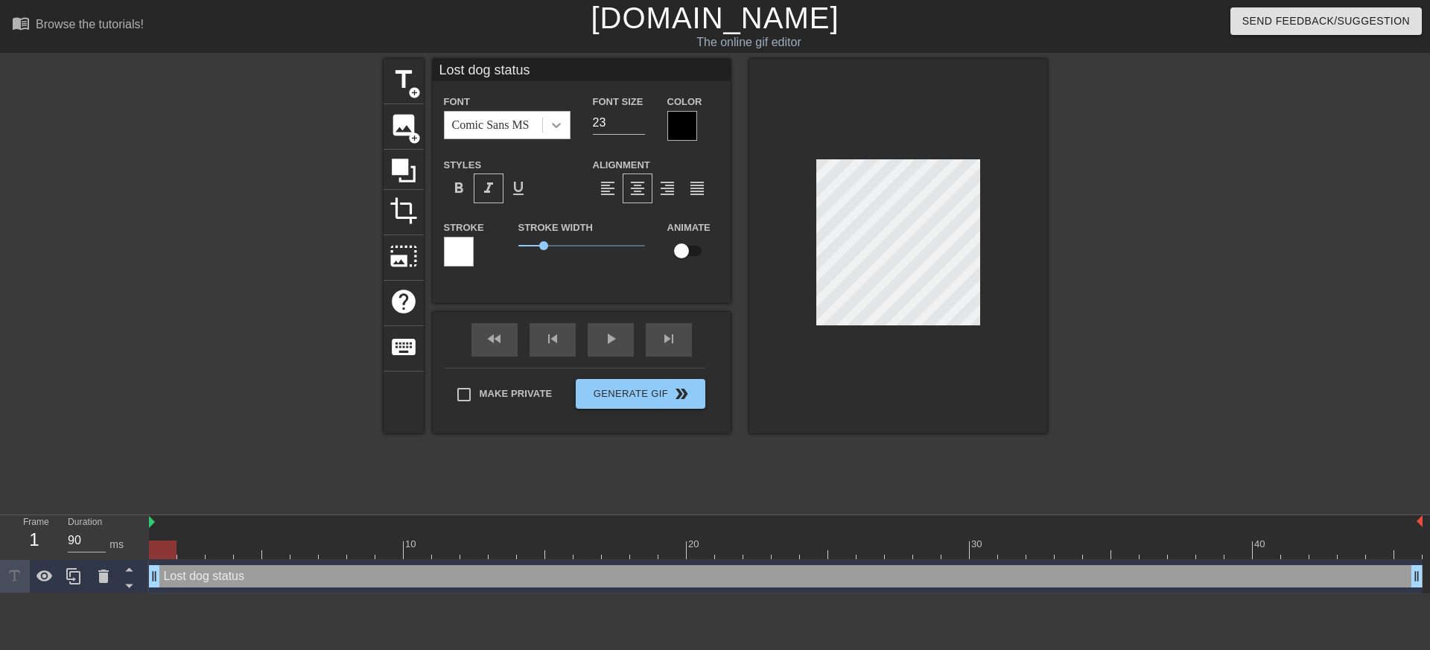
click at [546, 122] on div at bounding box center [556, 125] width 27 height 27
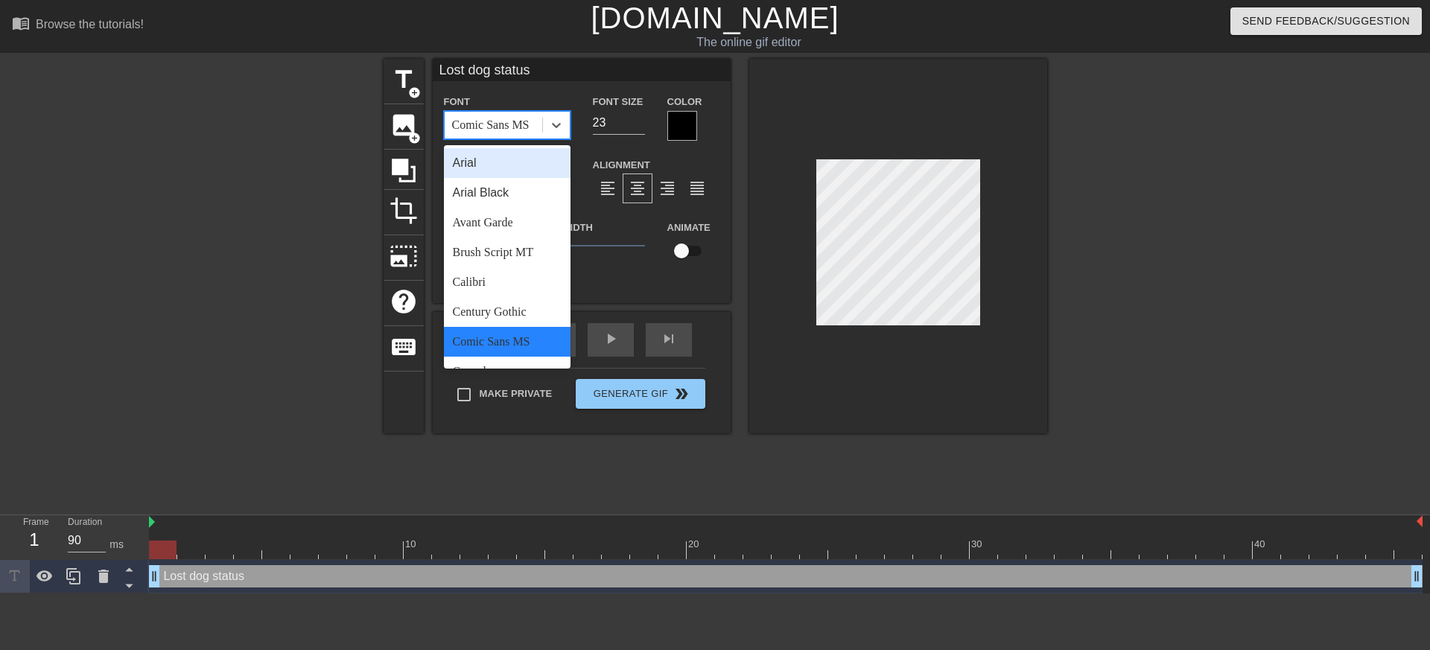
click at [500, 155] on div "Arial" at bounding box center [507, 163] width 127 height 30
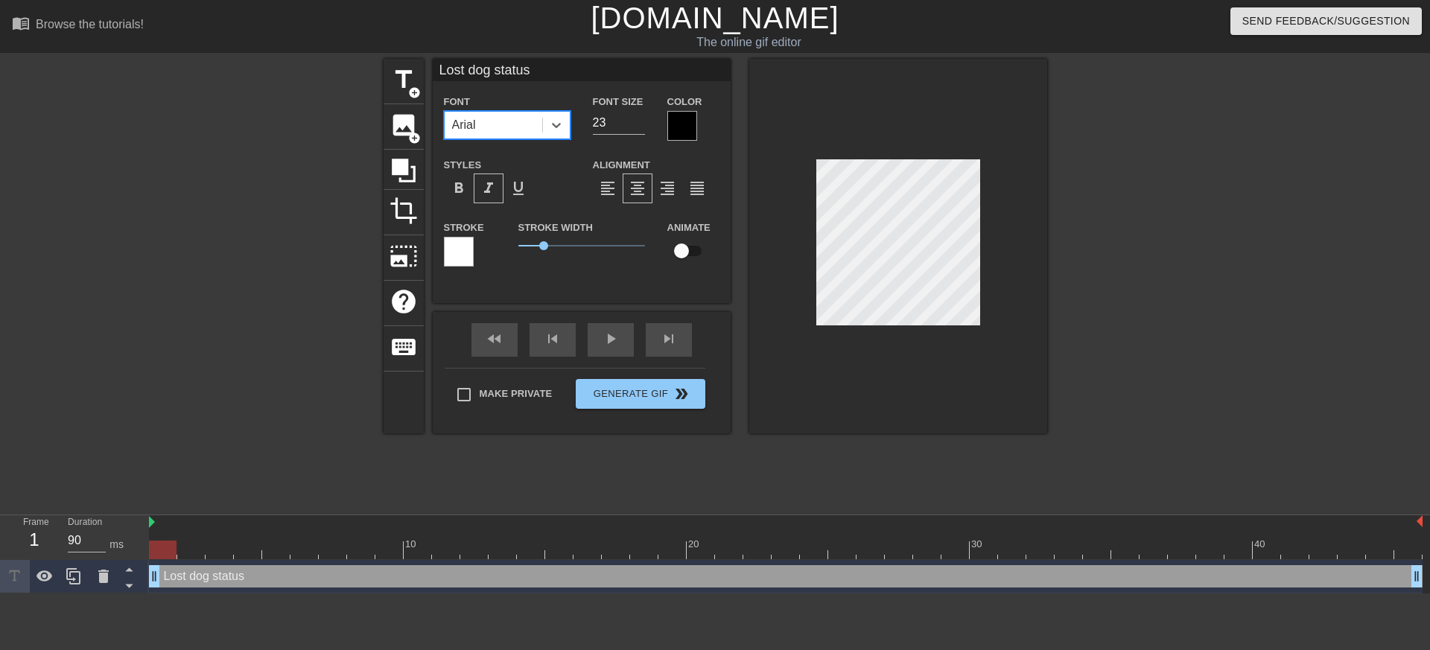
click at [682, 127] on div at bounding box center [682, 126] width 30 height 30
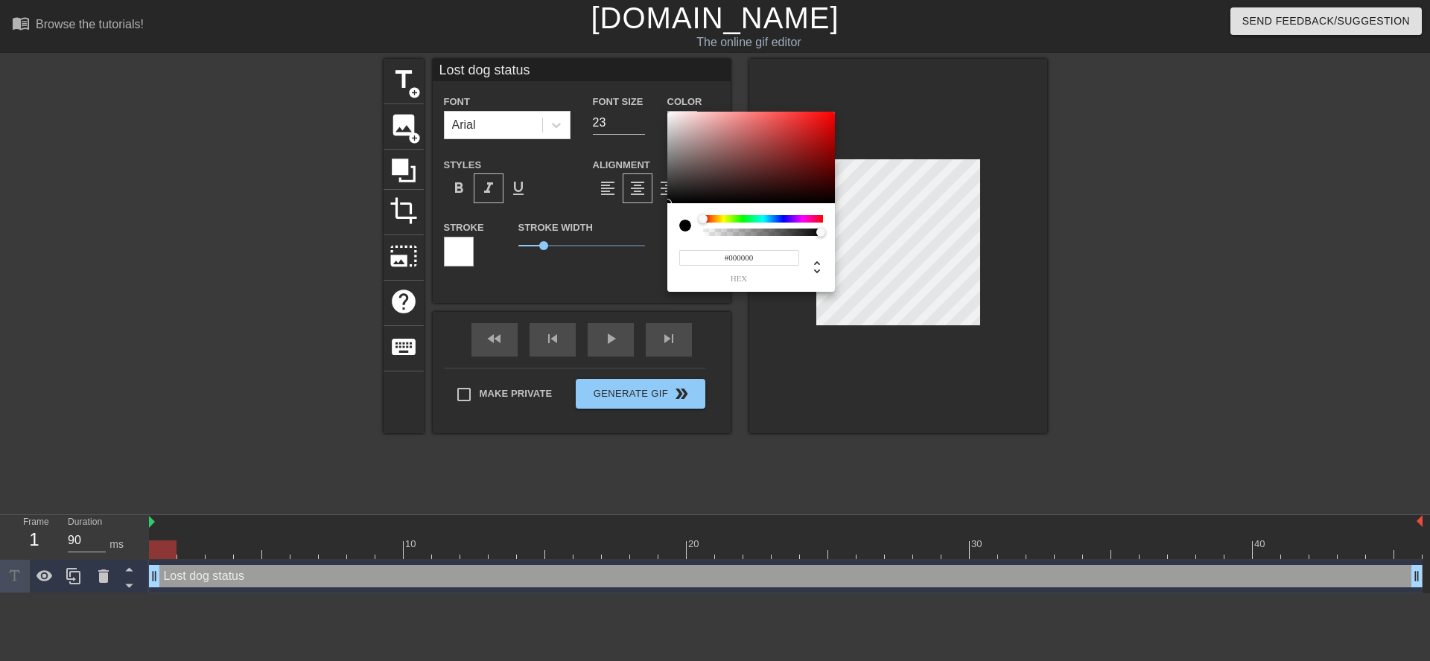
drag, startPoint x: 707, startPoint y: 224, endPoint x: 723, endPoint y: 223, distance: 15.7
click at [722, 223] on div at bounding box center [763, 225] width 120 height 21
drag, startPoint x: 723, startPoint y: 223, endPoint x: 788, endPoint y: 224, distance: 64.8
click at [788, 224] on div at bounding box center [763, 225] width 120 height 21
click at [789, 224] on div at bounding box center [763, 225] width 120 height 21
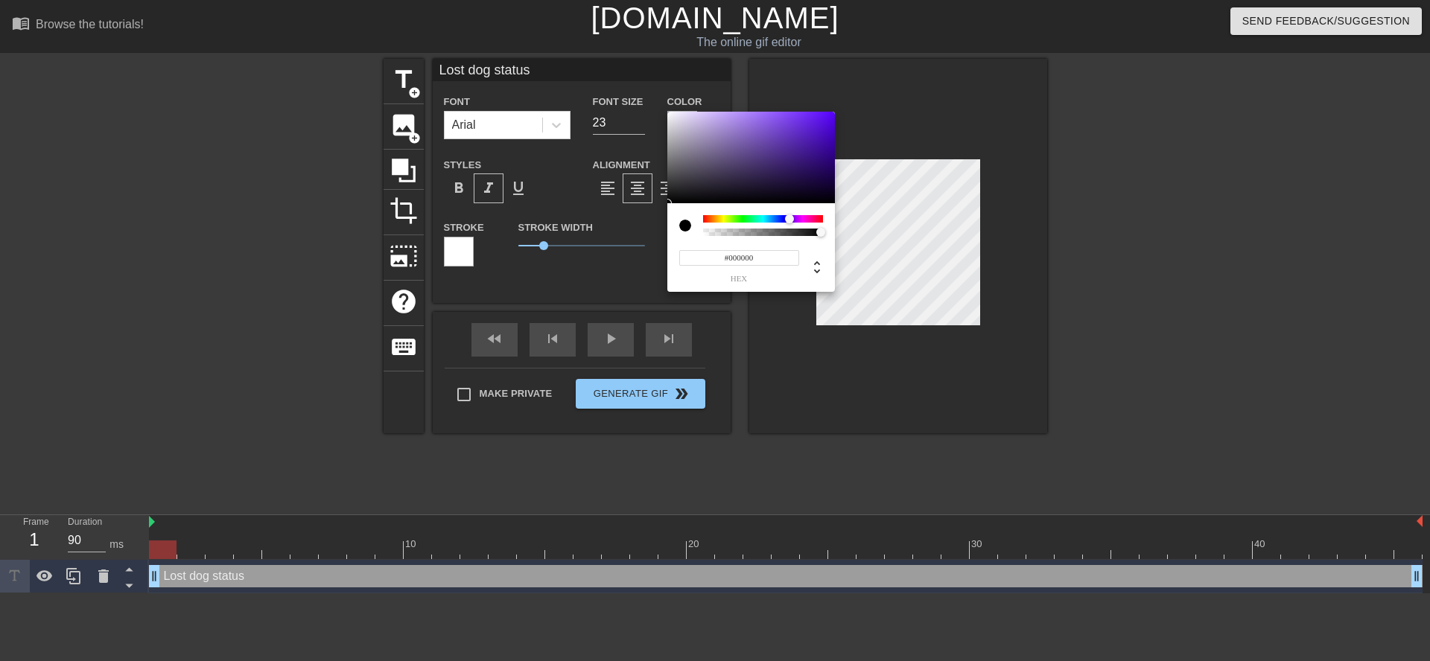
click at [789, 219] on div at bounding box center [763, 218] width 120 height 7
click at [785, 217] on div at bounding box center [785, 218] width 9 height 9
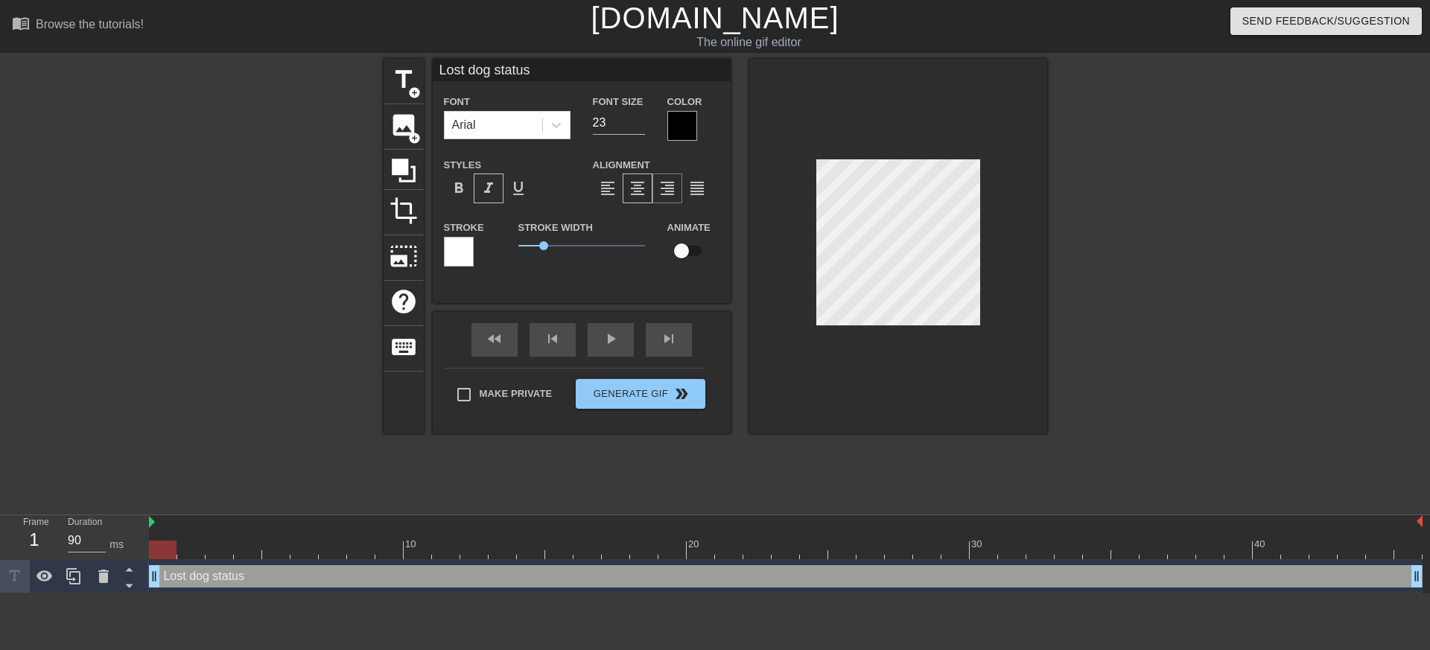
click at [672, 189] on span "format_align_right" at bounding box center [667, 188] width 18 height 18
click at [556, 246] on span "1.5" at bounding box center [581, 246] width 127 height 18
click at [674, 127] on div at bounding box center [682, 126] width 30 height 30
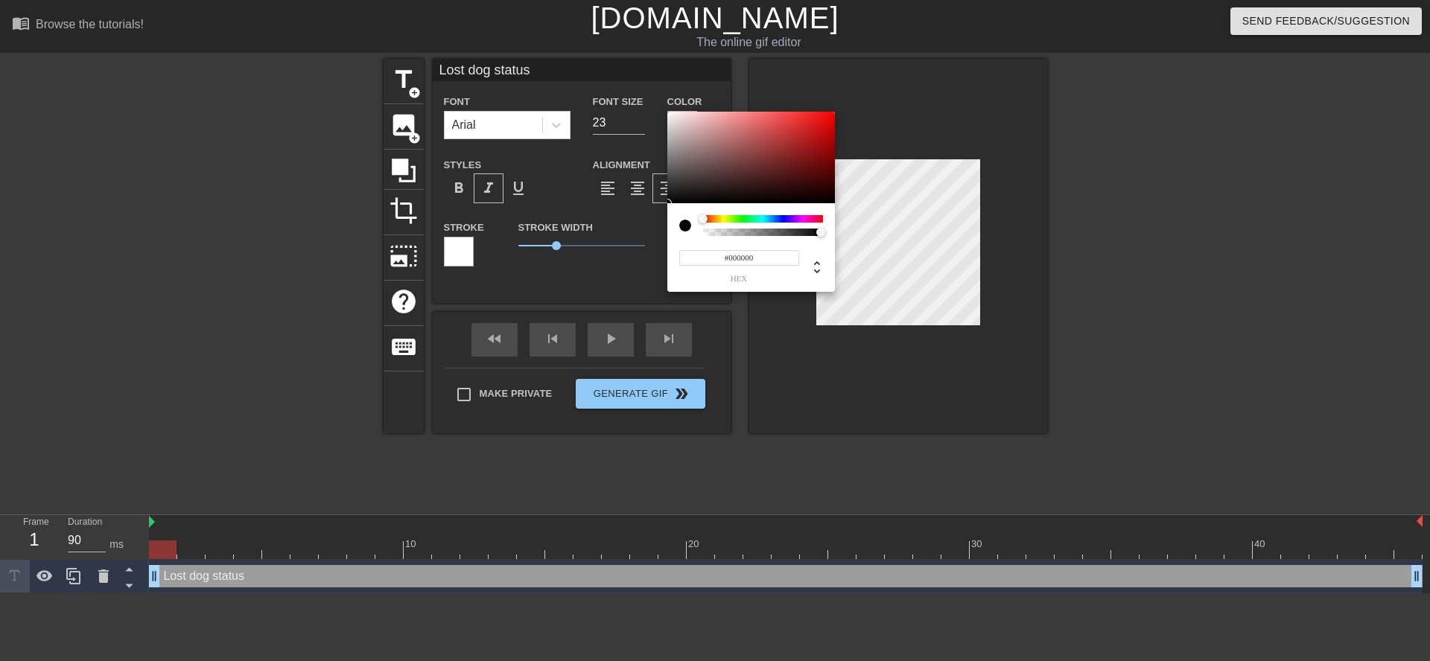
drag, startPoint x: 694, startPoint y: 219, endPoint x: 702, endPoint y: 218, distance: 8.2
click at [701, 218] on div at bounding box center [751, 225] width 144 height 21
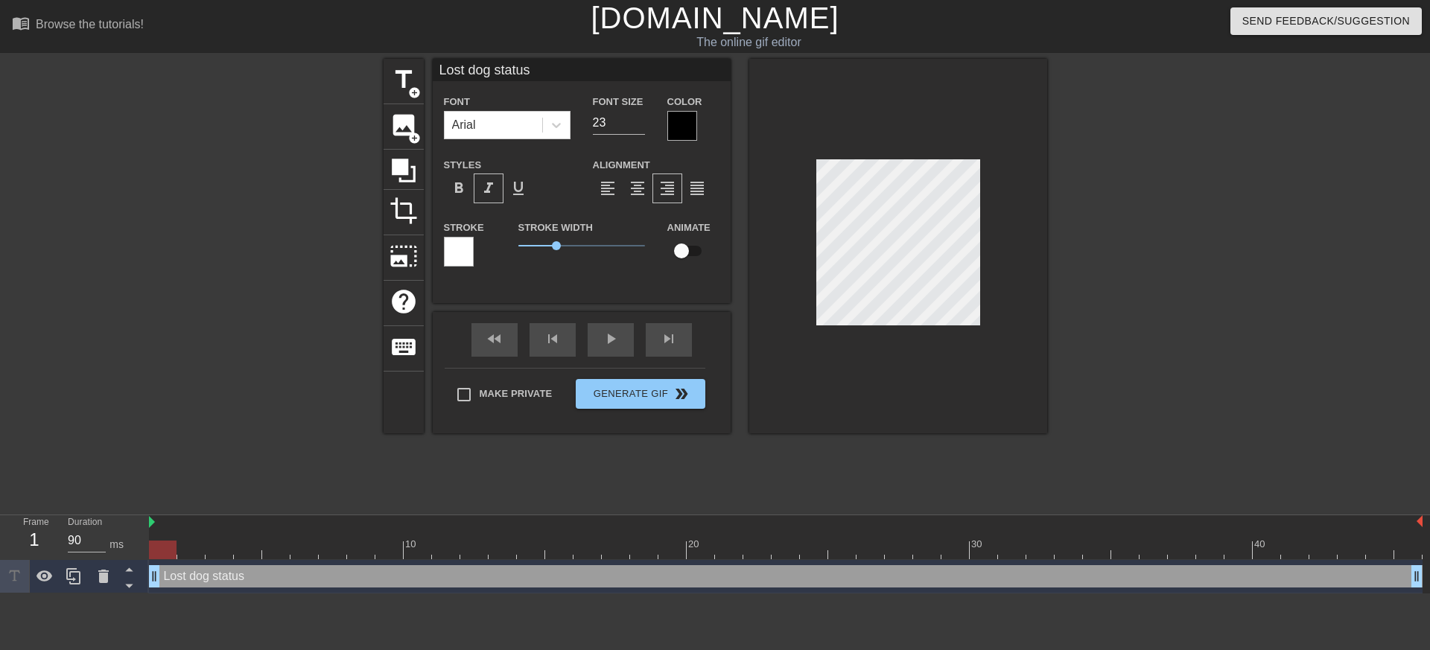
click at [498, 147] on div "Font Arial Font Size 23 Color Styles format_bold format_italic format_underline…" at bounding box center [582, 186] width 276 height 188
click at [505, 140] on div "Font Arial" at bounding box center [507, 116] width 149 height 48
drag, startPoint x: 524, startPoint y: 133, endPoint x: 527, endPoint y: 142, distance: 10.1
click at [524, 133] on div "Arial" at bounding box center [494, 125] width 98 height 27
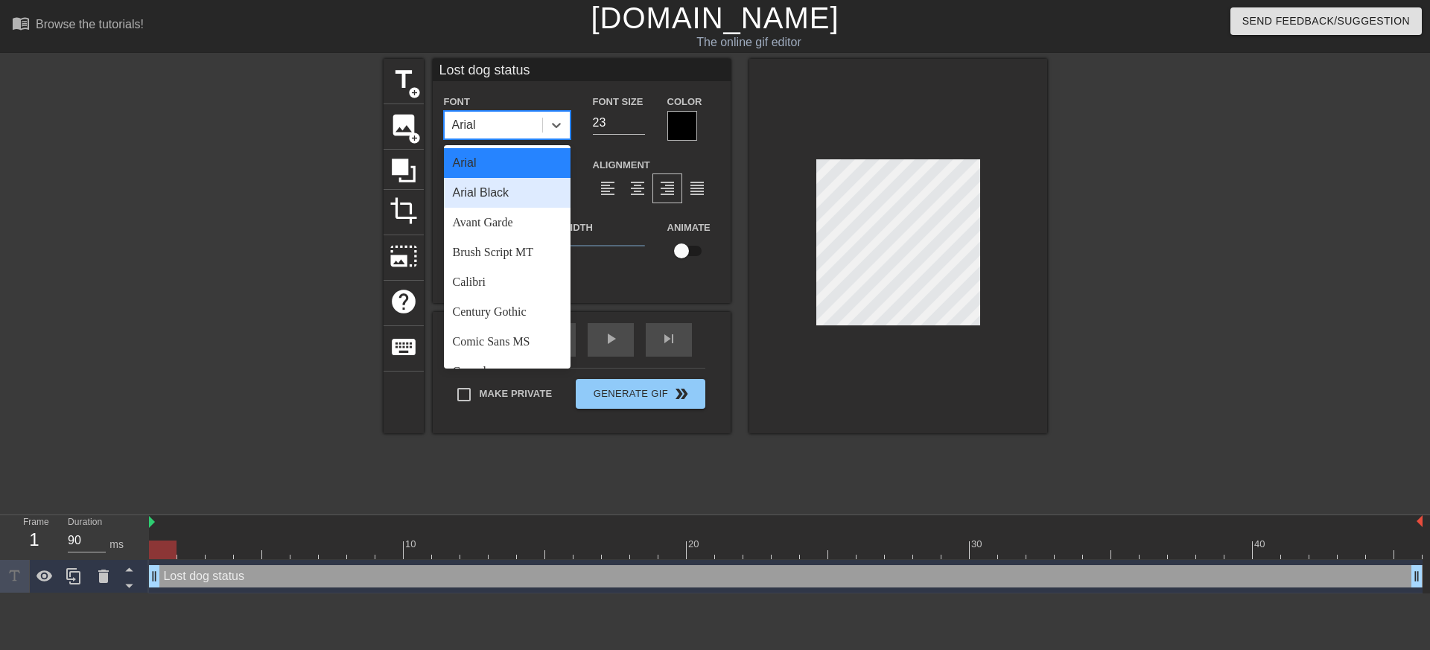
click at [538, 186] on div "Arial Black" at bounding box center [507, 193] width 127 height 30
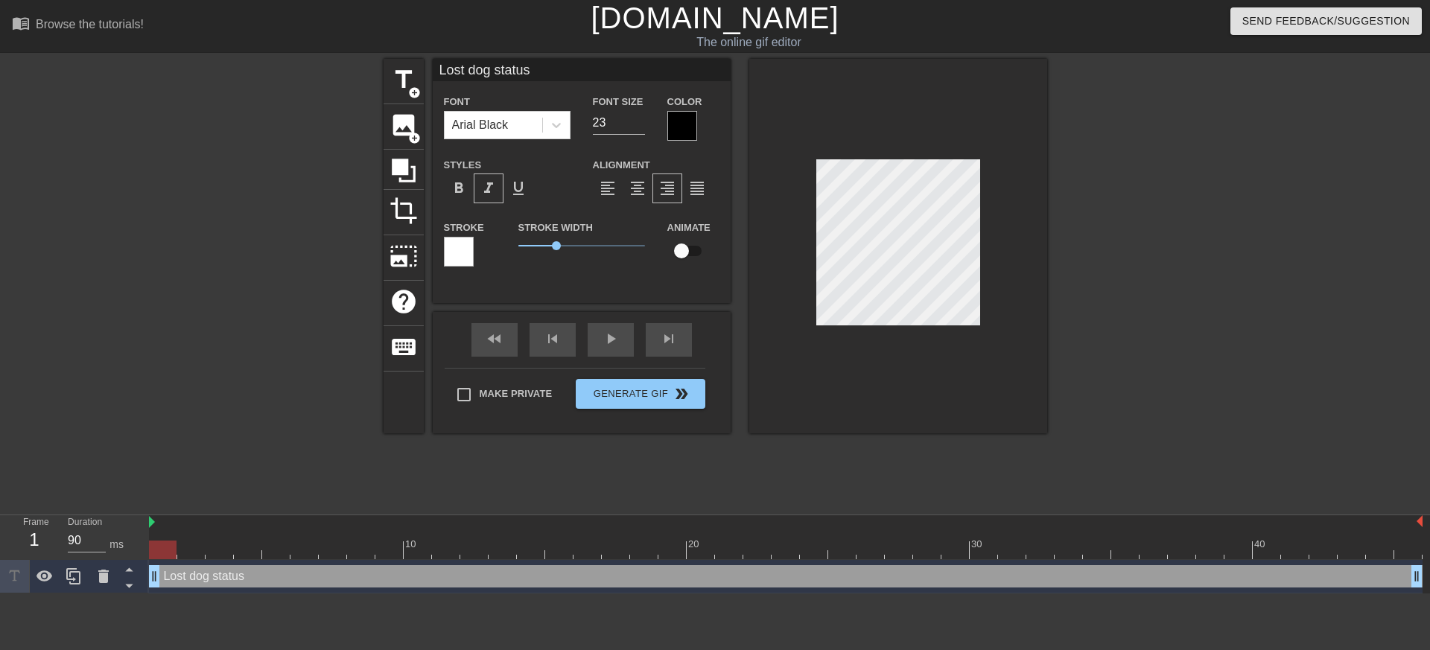
click at [1088, 302] on div at bounding box center [1176, 282] width 223 height 447
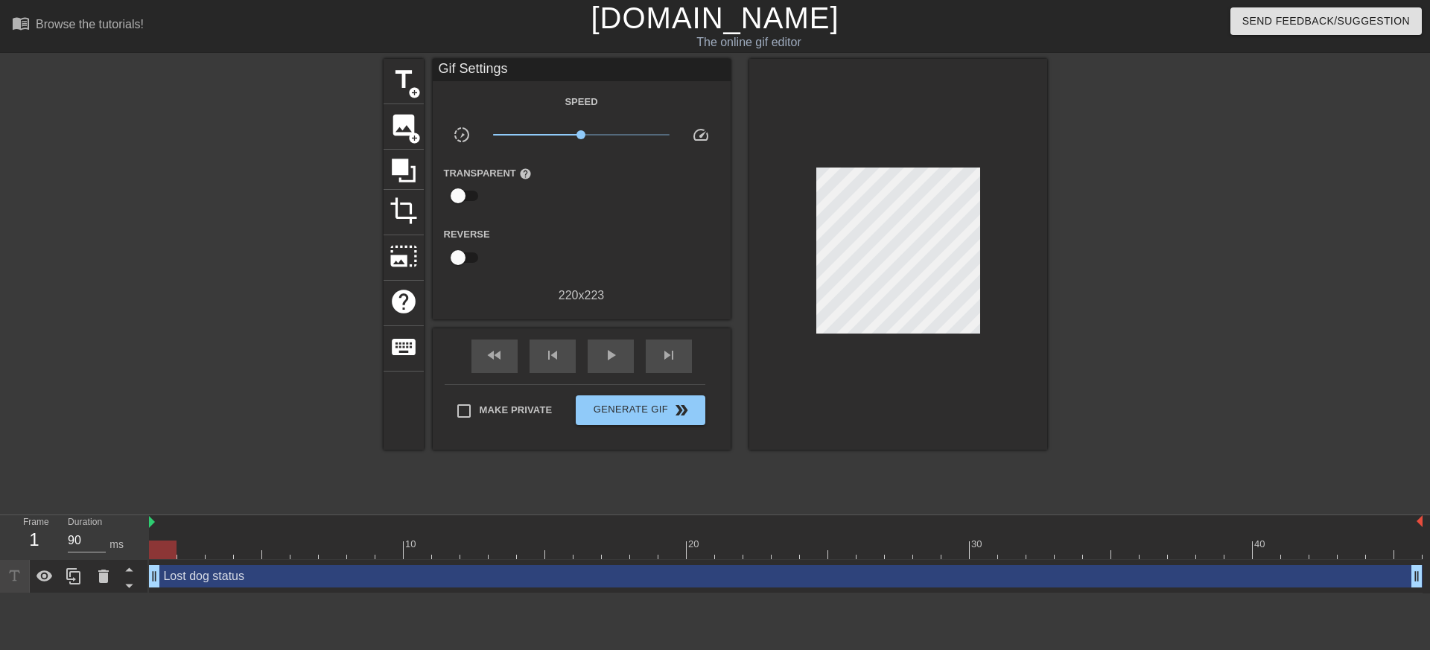
click at [511, 393] on div "Make Private Generate Gif double_arrow" at bounding box center [575, 413] width 261 height 59
click at [518, 417] on span "Make Private" at bounding box center [516, 410] width 73 height 15
click at [480, 417] on input "Make Private" at bounding box center [463, 410] width 31 height 31
checkbox input "true"
click at [640, 413] on span "Generate Gif double_arrow" at bounding box center [640, 410] width 117 height 18
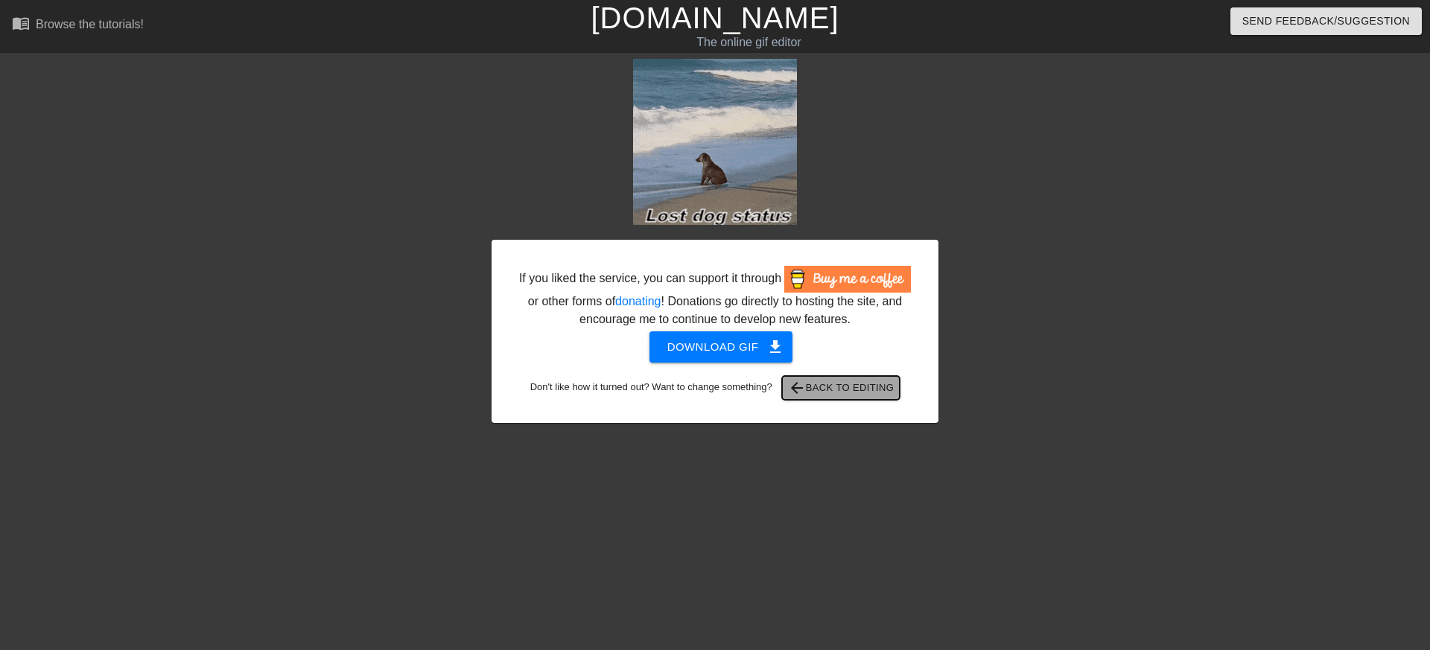
click at [830, 397] on span "arrow_back Back to Editing" at bounding box center [841, 388] width 106 height 18
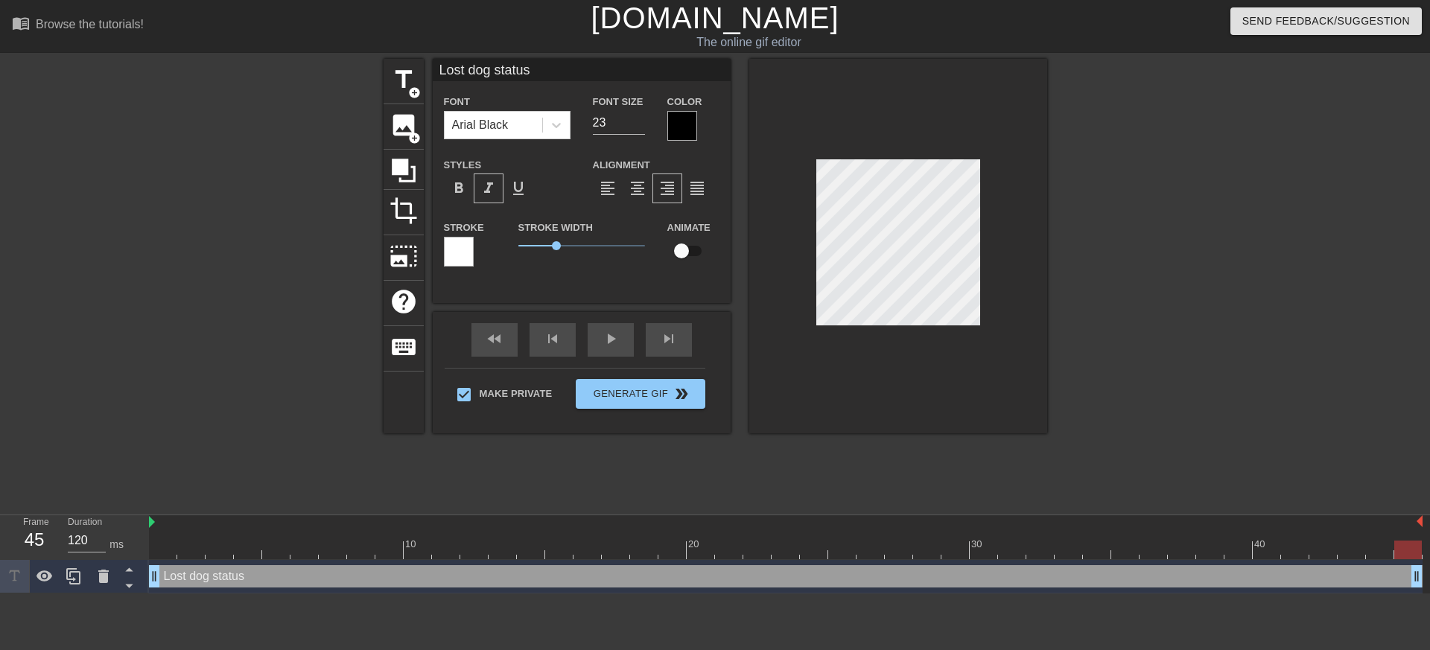
type input "Lost d status"
type textarea "Lost d status"
type input "Lost da status"
type textarea "Lost da status"
type input "Lost daw status"
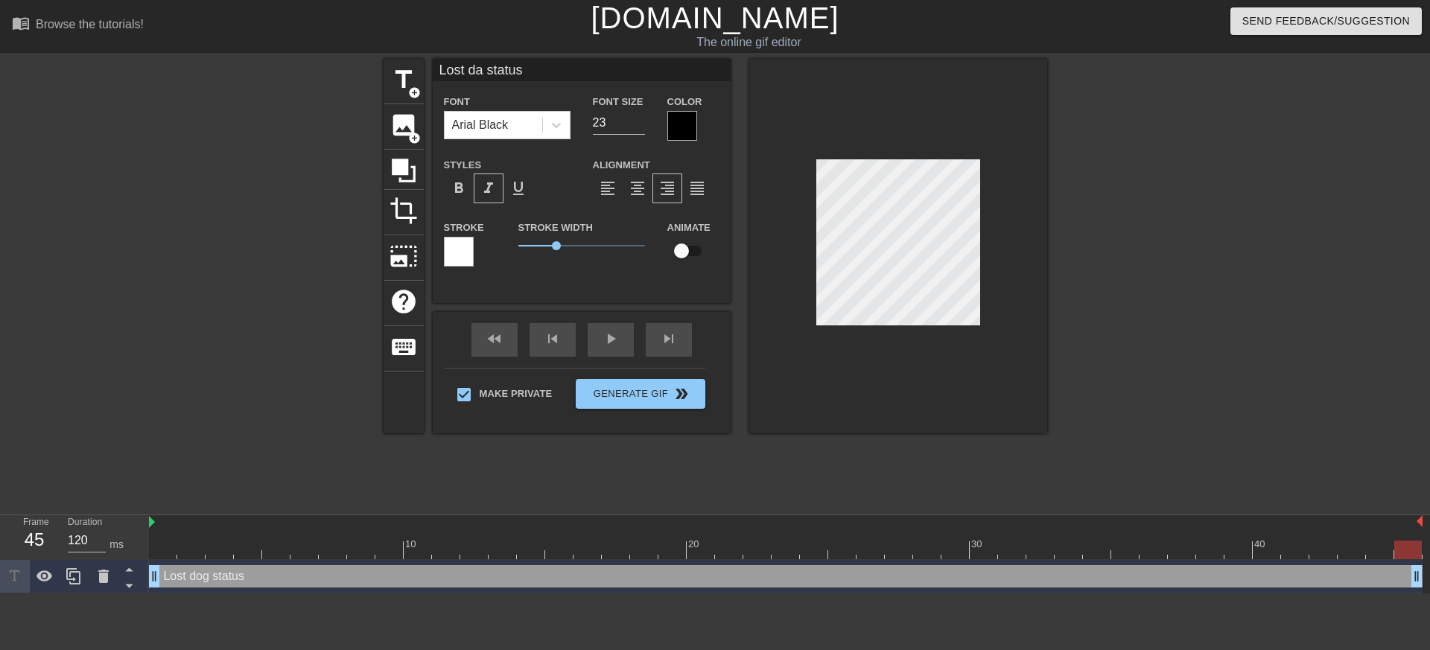
type textarea "Lost daw status"
type input "Lost dawg status"
type textarea "Lost dawg status"
click at [1034, 410] on div at bounding box center [898, 246] width 298 height 375
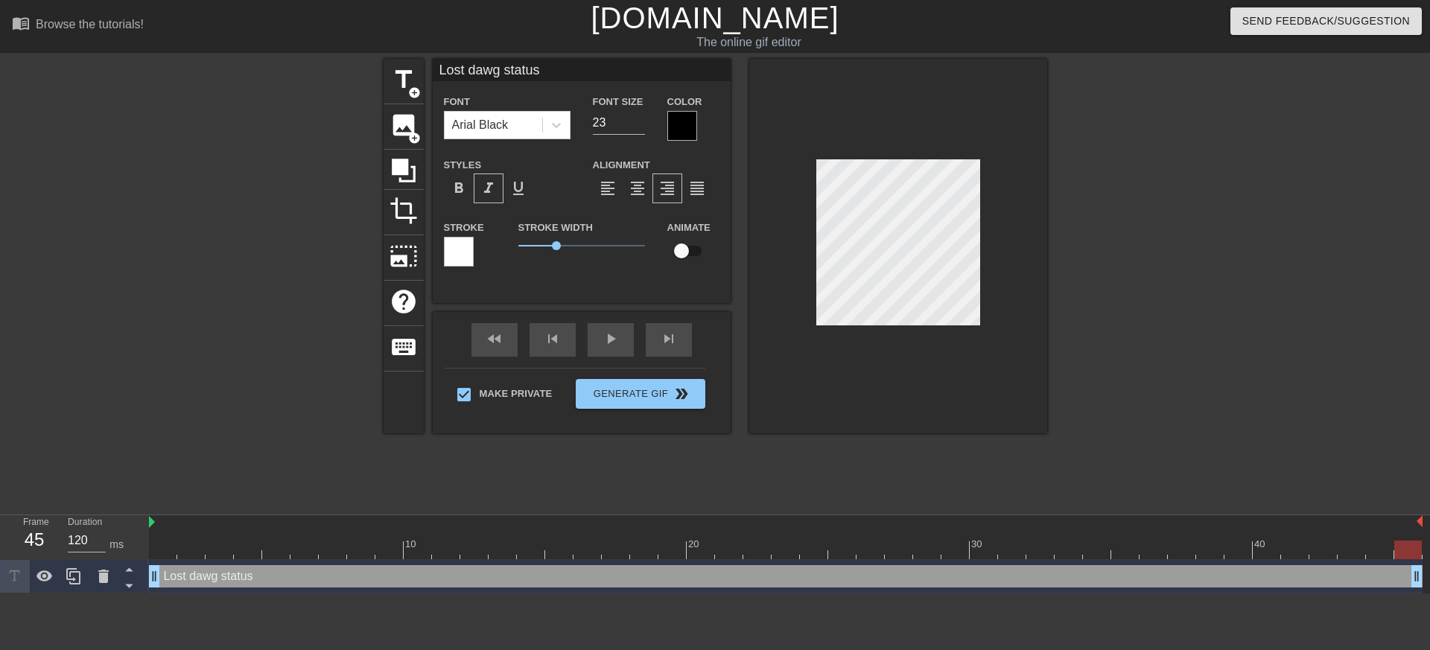
click at [935, 326] on div at bounding box center [898, 246] width 298 height 375
click at [610, 115] on input "23" at bounding box center [619, 123] width 52 height 24
type input "22"
click at [637, 126] on input "22" at bounding box center [619, 123] width 52 height 24
click at [1041, 444] on div "title add_circle image add_circle crop photo_size_select_large help keyboard Lo…" at bounding box center [714, 282] width 663 height 447
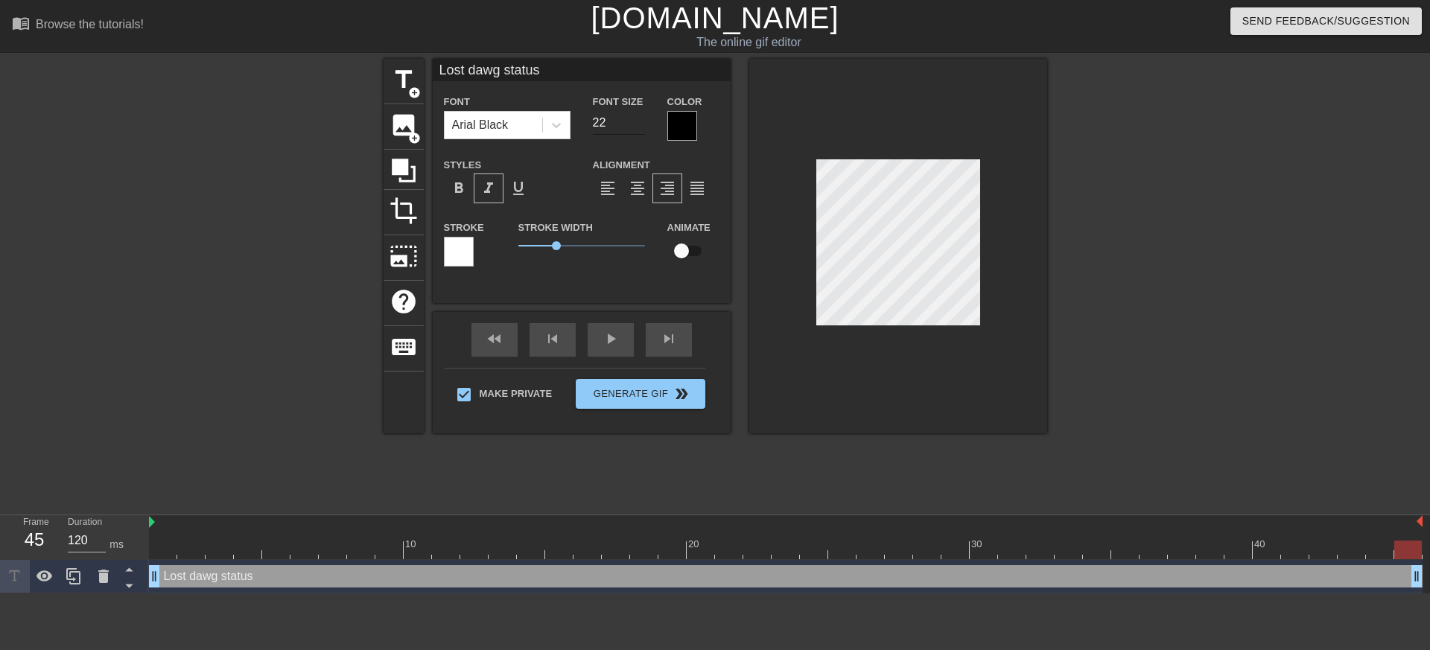
click at [617, 124] on input "22" at bounding box center [619, 123] width 52 height 24
type input "23"
click at [635, 120] on input "23" at bounding box center [619, 123] width 52 height 24
click at [870, 382] on div at bounding box center [898, 246] width 298 height 375
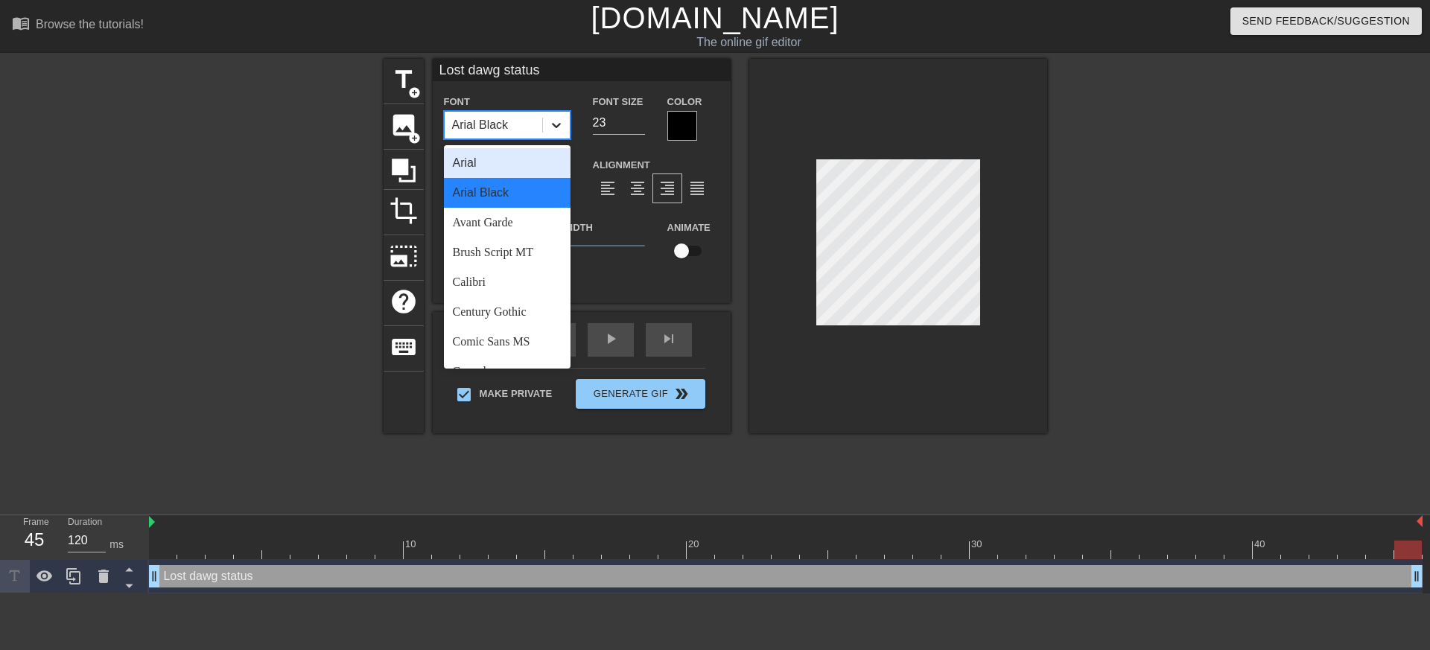
click at [544, 129] on div at bounding box center [556, 125] width 27 height 27
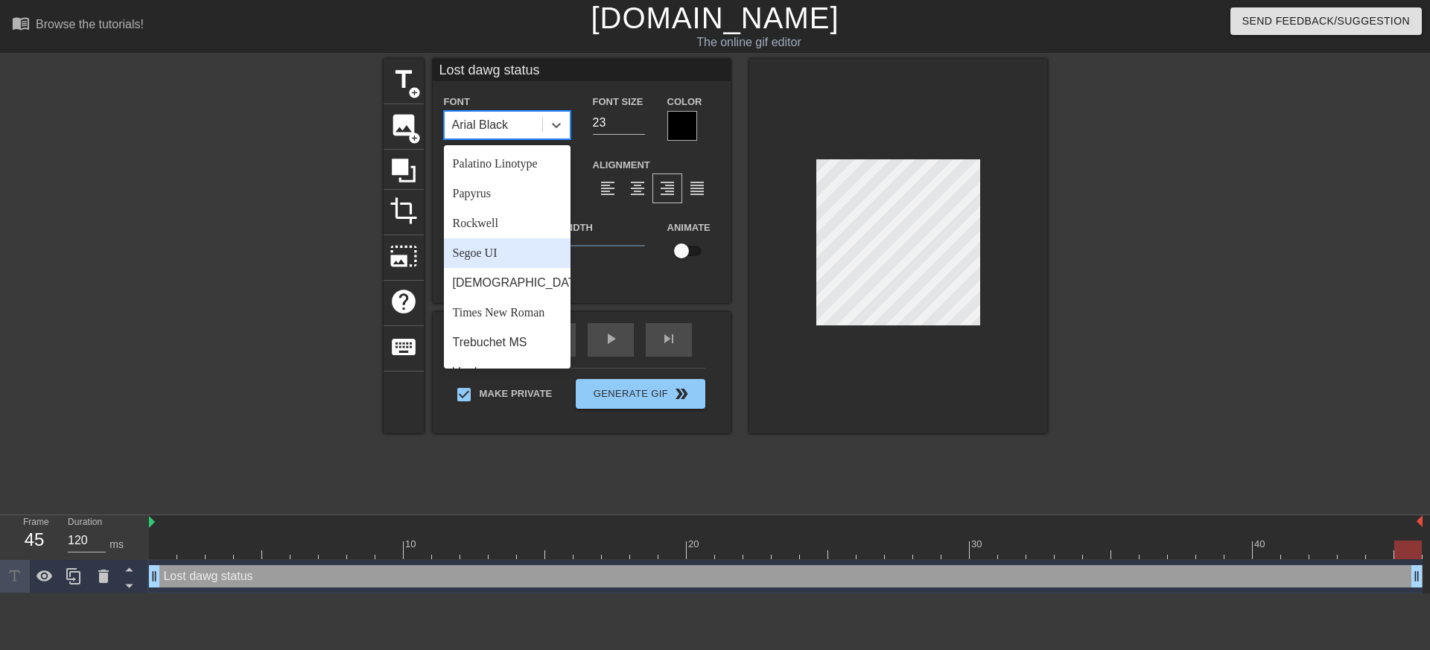
scroll to position [533, 0]
click at [509, 209] on div "Rockwell" at bounding box center [507, 202] width 127 height 30
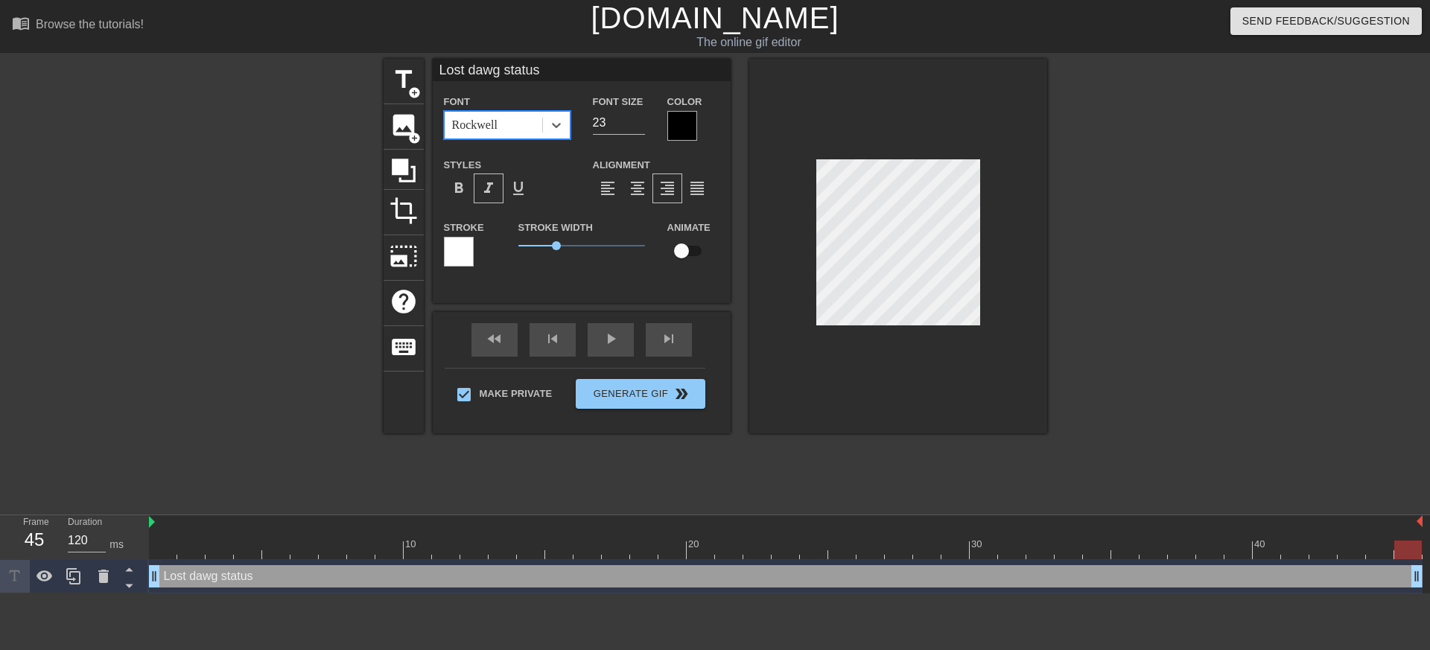
click at [538, 127] on div "Rockwell" at bounding box center [494, 125] width 98 height 27
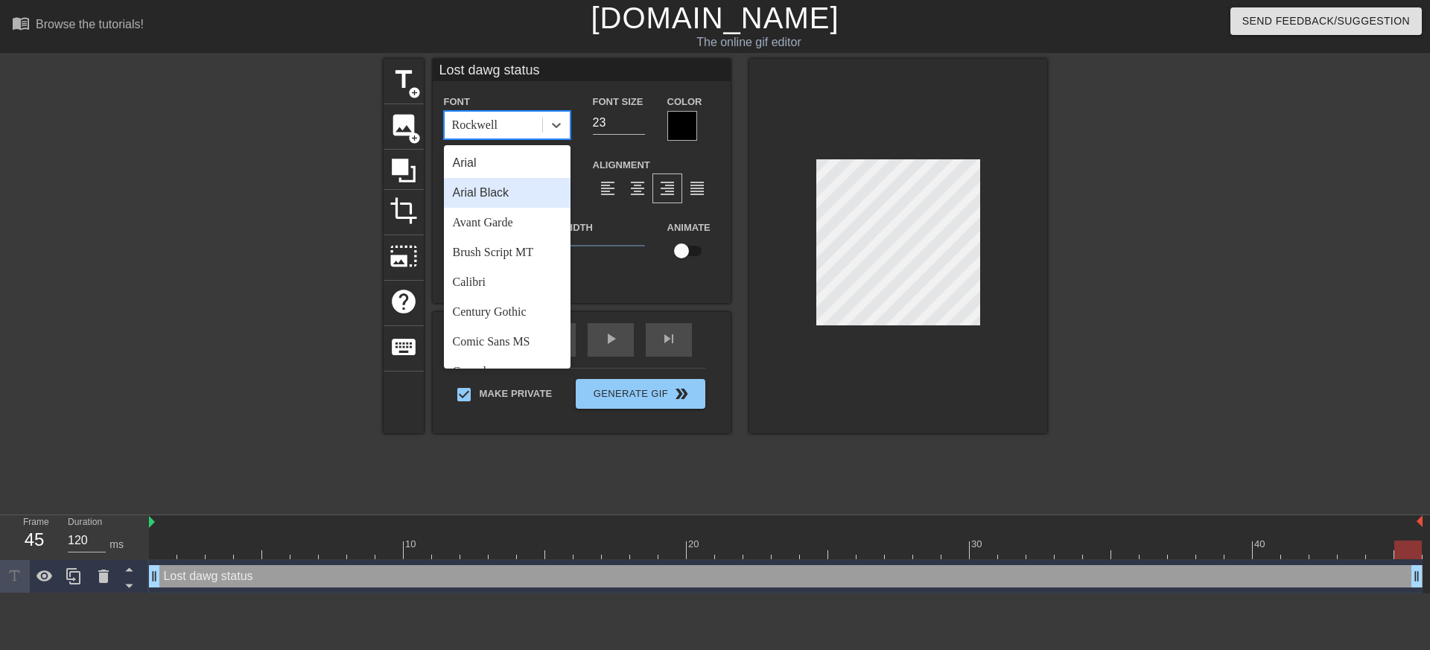
click at [507, 203] on div "Arial Black" at bounding box center [507, 193] width 127 height 30
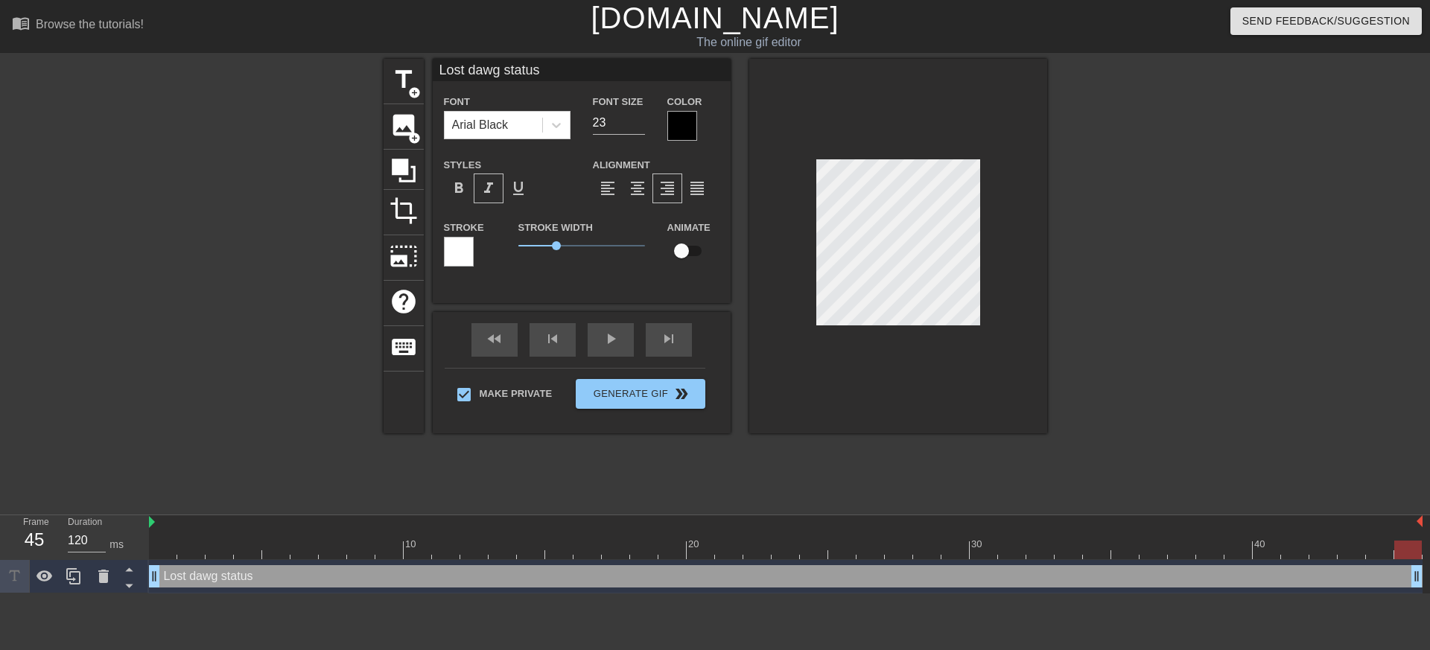
click at [445, 235] on label "Stroke" at bounding box center [464, 227] width 40 height 15
click at [457, 246] on div at bounding box center [459, 252] width 30 height 30
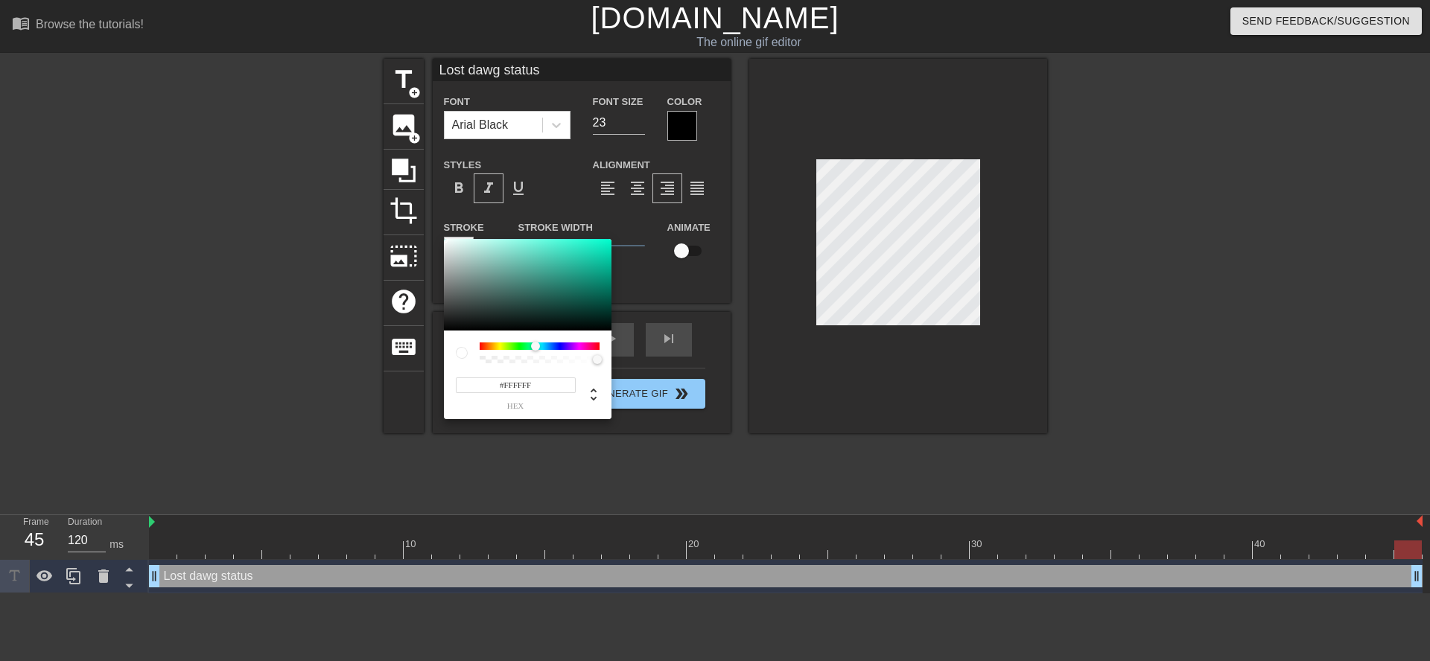
drag, startPoint x: 536, startPoint y: 344, endPoint x: 553, endPoint y: 344, distance: 17.1
click at [553, 344] on div at bounding box center [540, 346] width 120 height 7
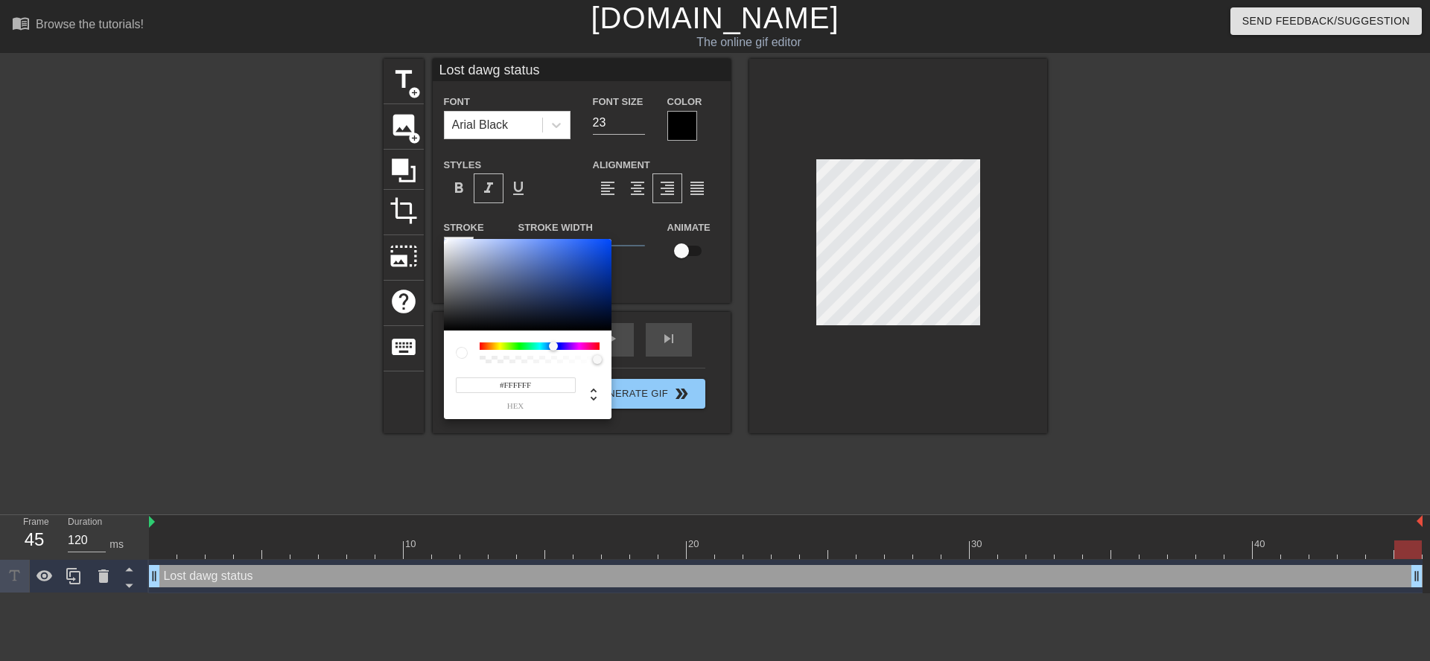
click at [553, 344] on div at bounding box center [553, 346] width 9 height 9
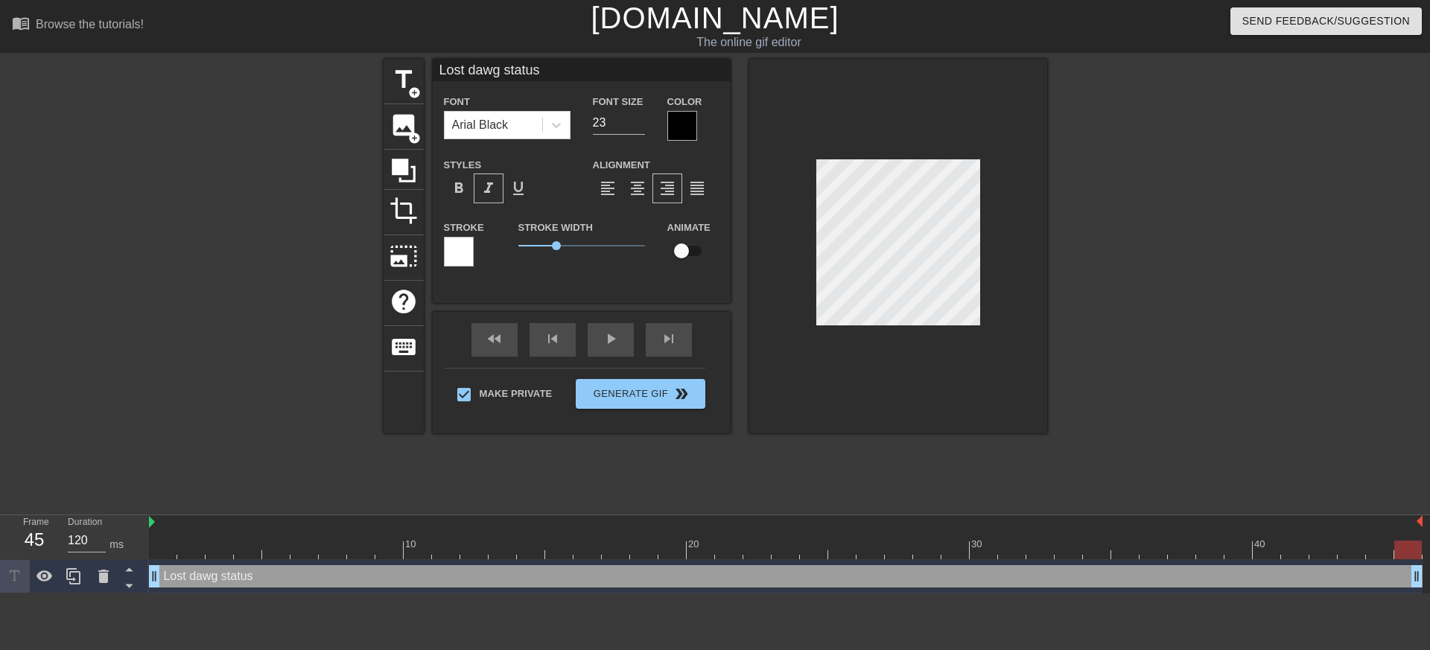
click at [882, 371] on div at bounding box center [898, 246] width 298 height 375
click at [926, 394] on div at bounding box center [898, 246] width 298 height 375
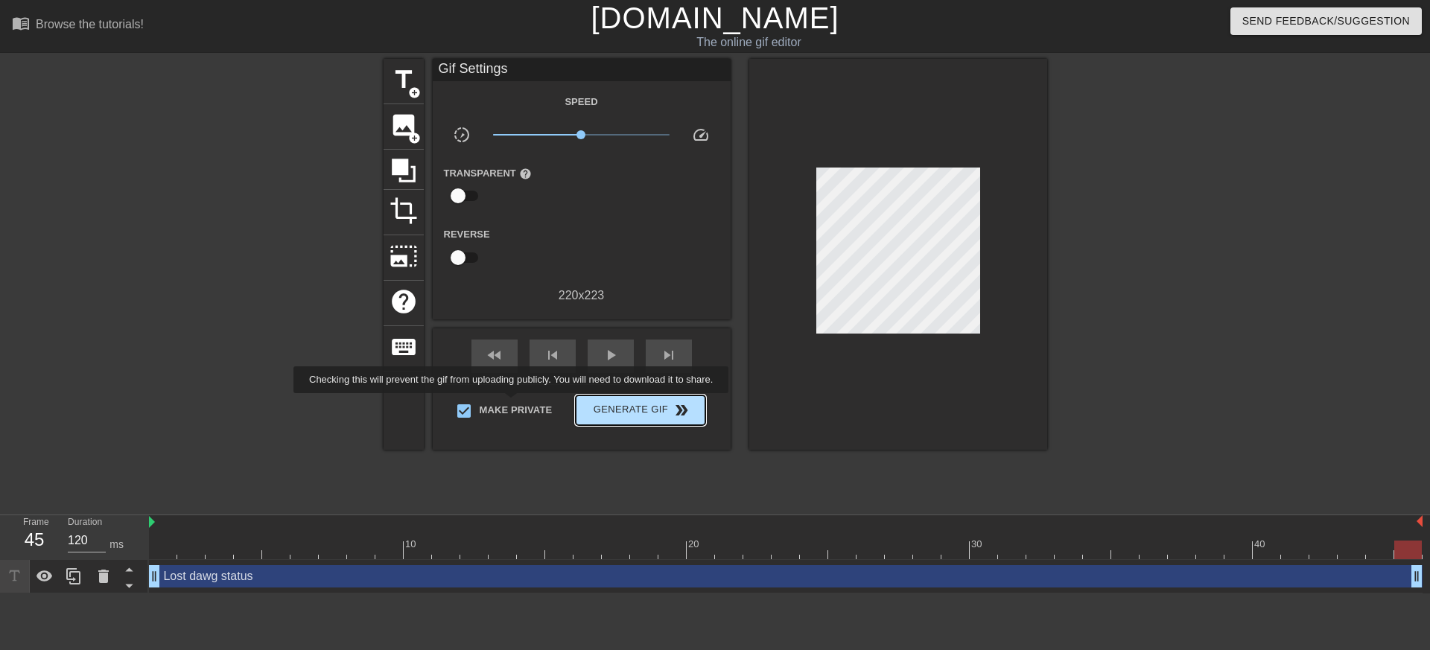
click at [623, 404] on span "Generate Gif double_arrow" at bounding box center [640, 410] width 117 height 18
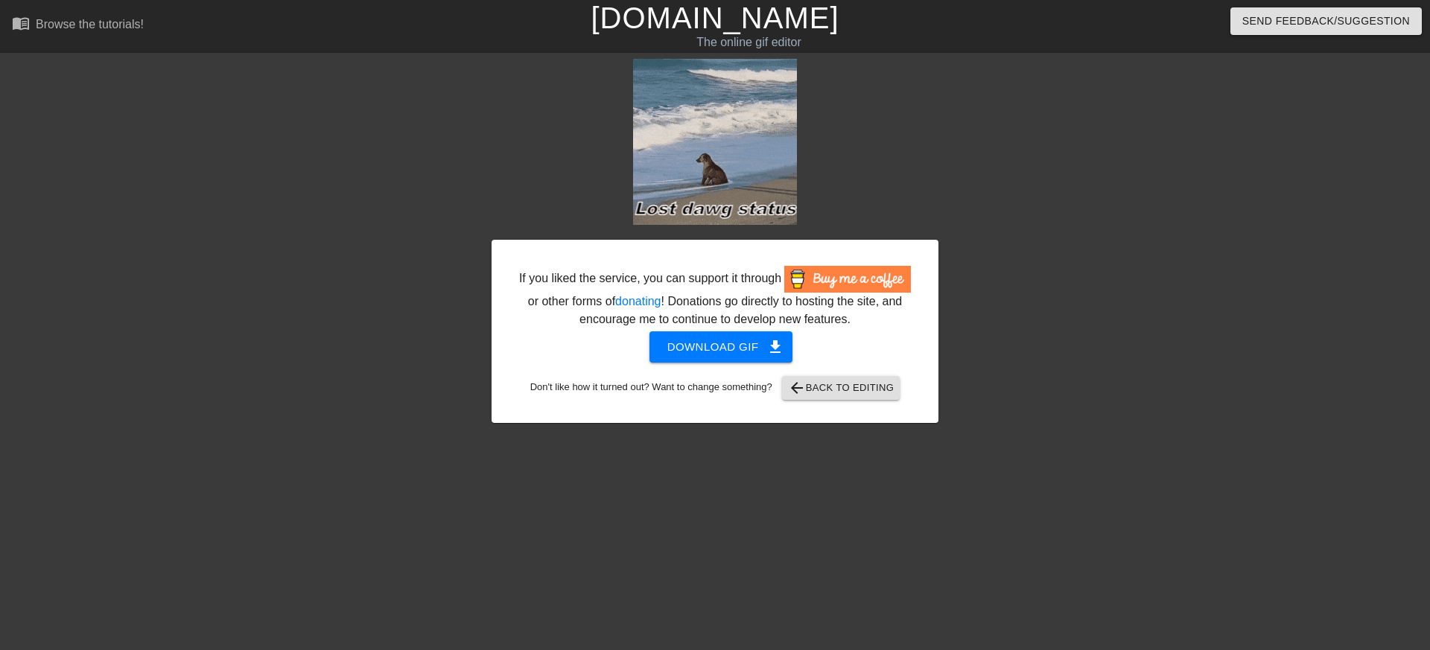
click at [722, 346] on div "If you liked the service, you can support it through or other forms of donating…" at bounding box center [714, 331] width 447 height 183
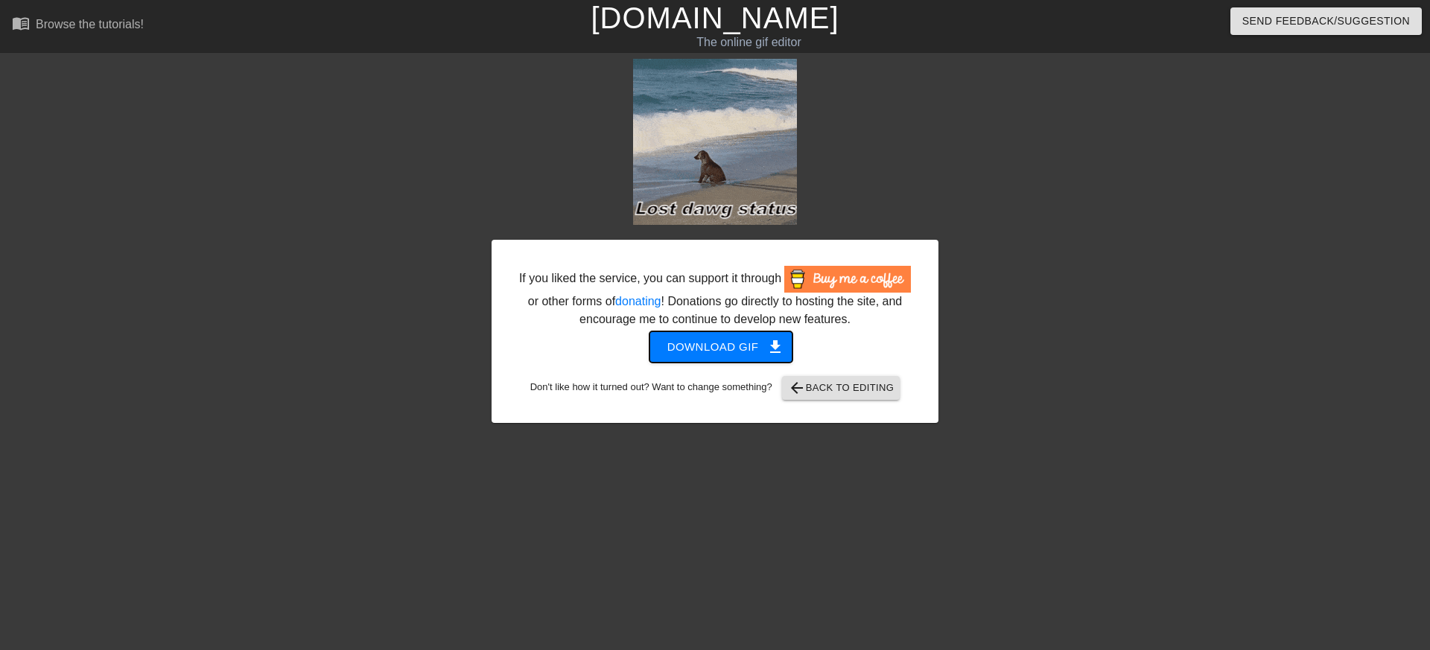
click at [726, 354] on button "Download gif get_app" at bounding box center [721, 346] width 144 height 31
